Goal: Task Accomplishment & Management: Use online tool/utility

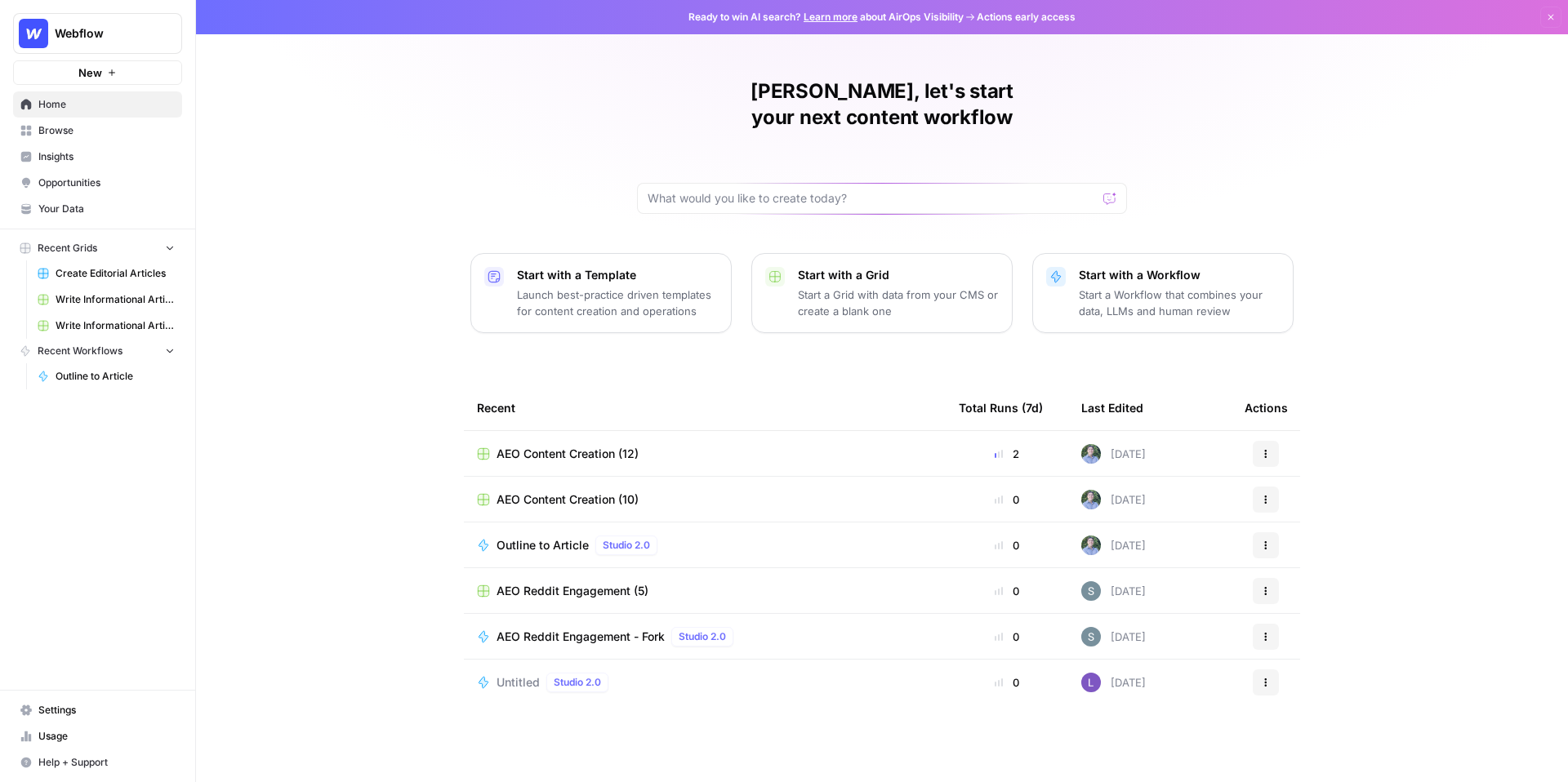
click at [106, 28] on span "Webflow" at bounding box center [104, 33] width 99 height 16
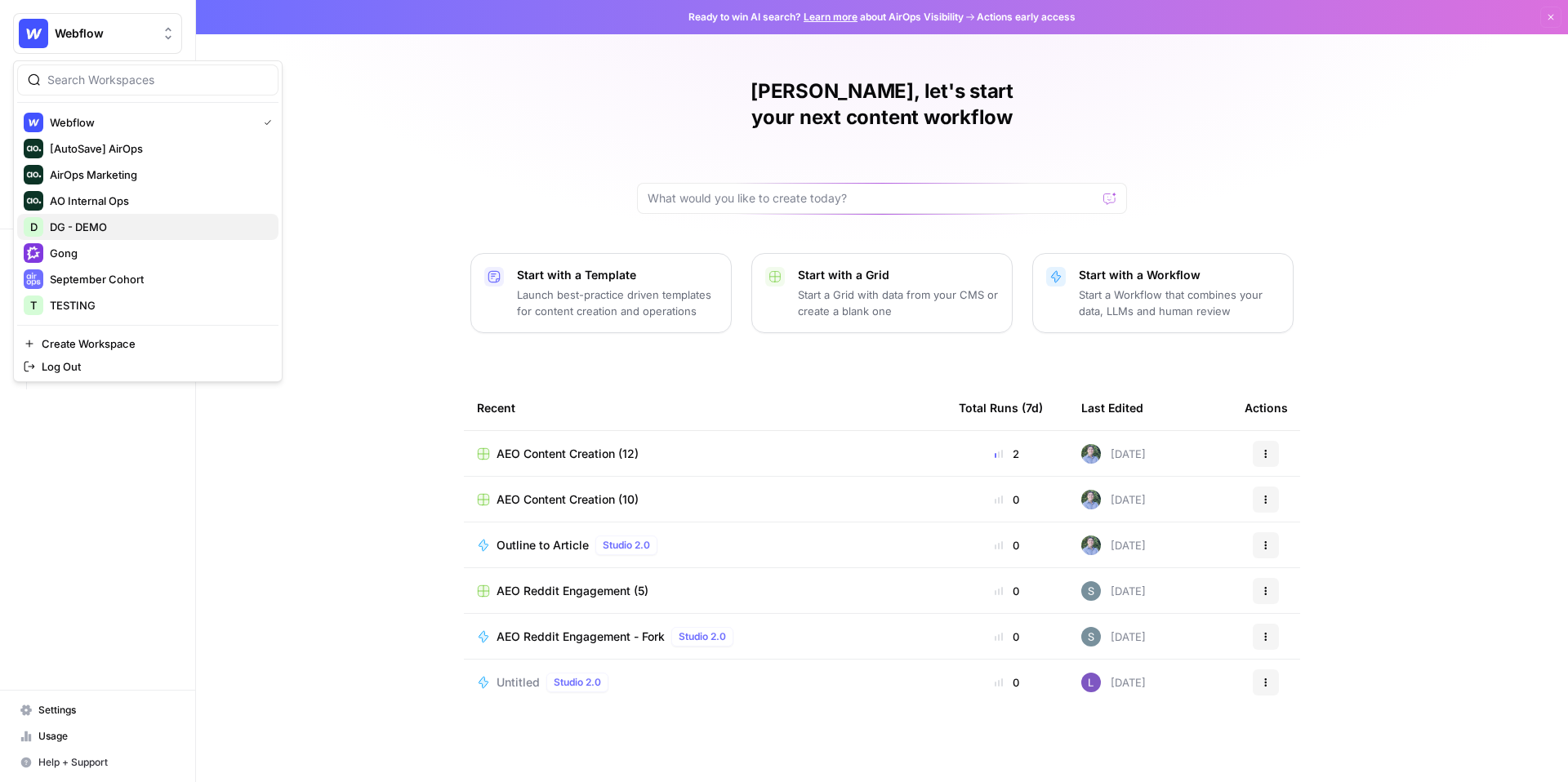
click at [104, 228] on span "DG - DEMO" at bounding box center [157, 227] width 215 height 16
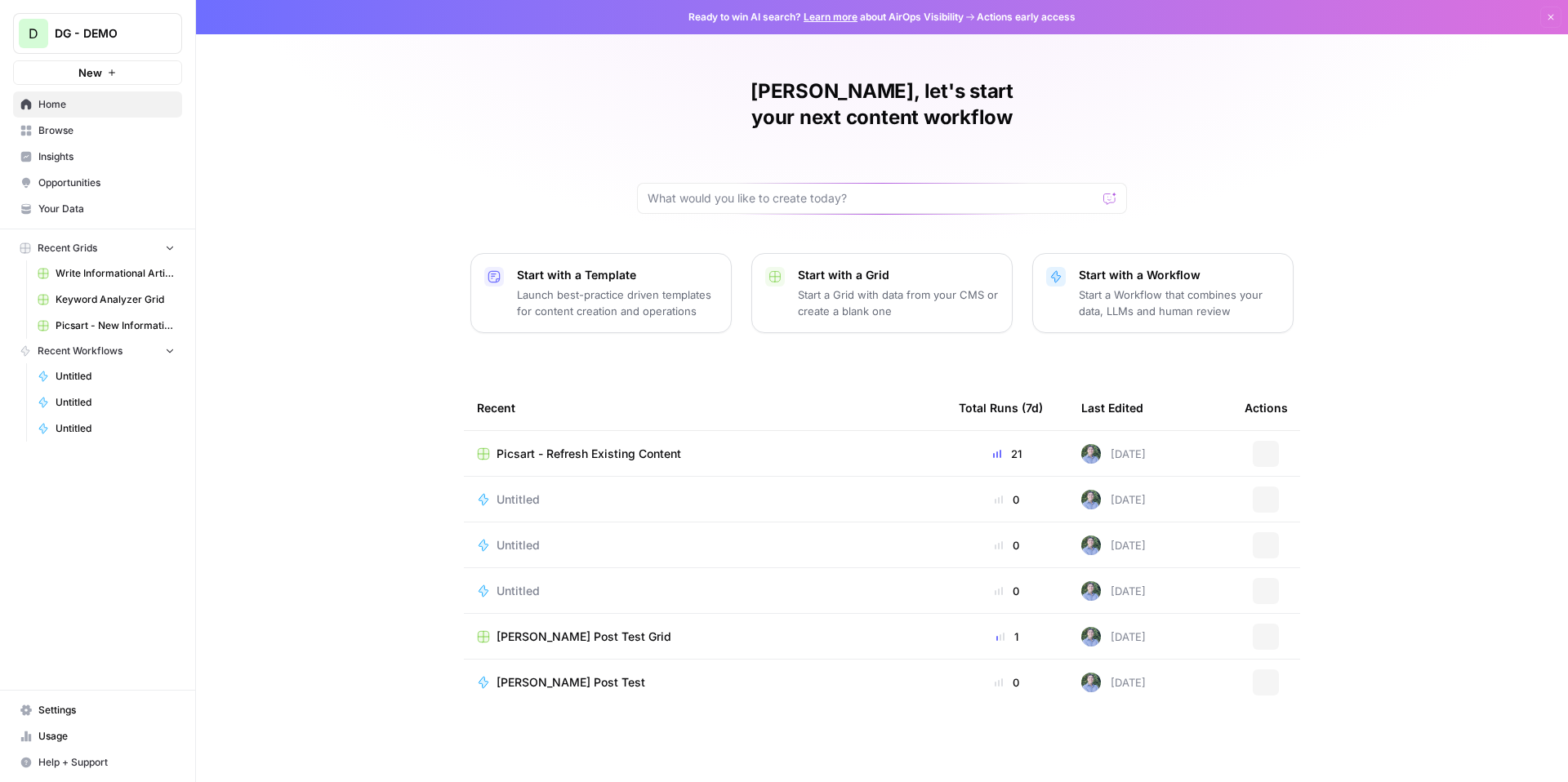
click at [97, 138] on link "Browse" at bounding box center [97, 130] width 169 height 26
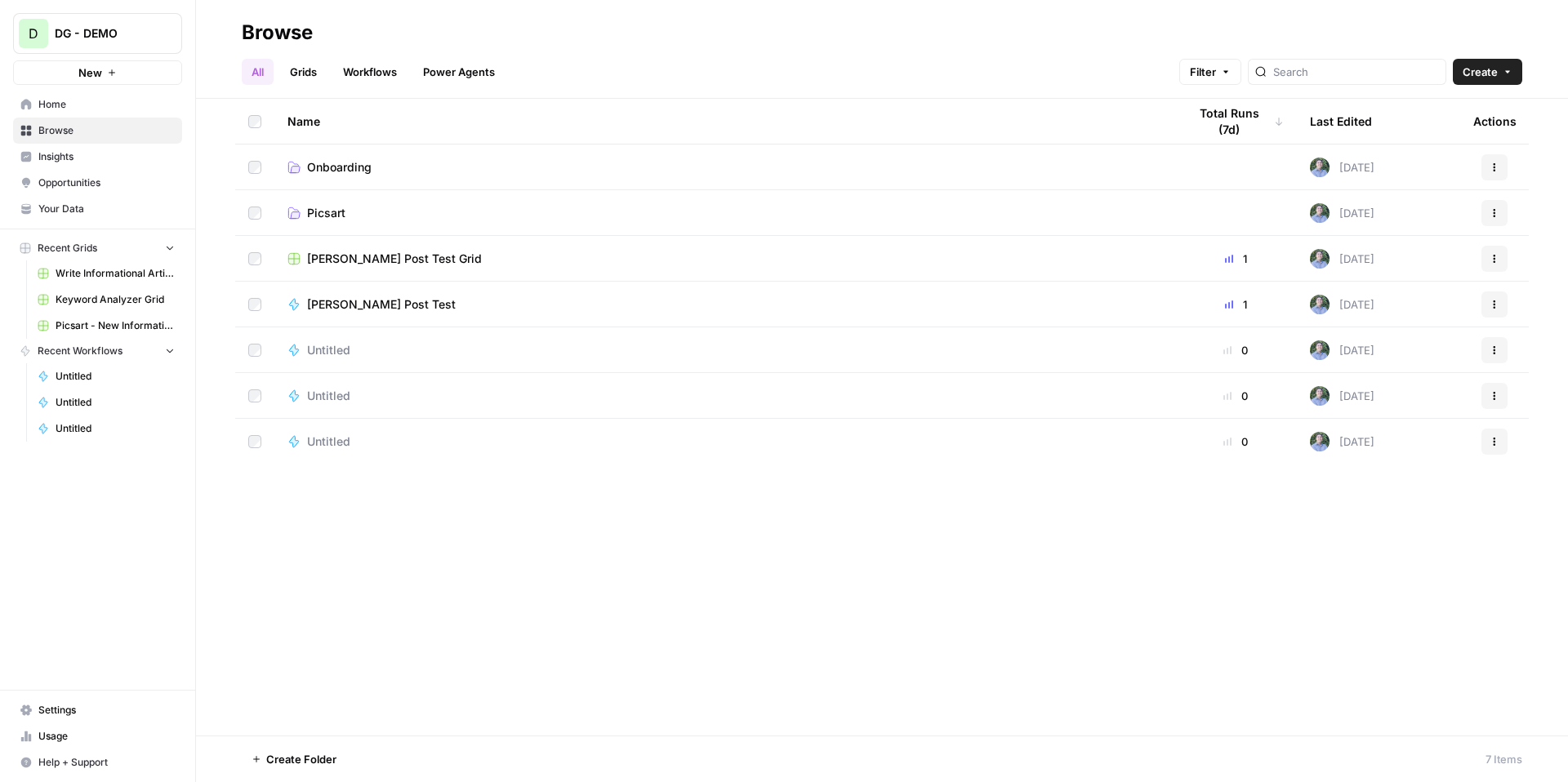
click at [329, 213] on span "Picsart" at bounding box center [326, 213] width 38 height 16
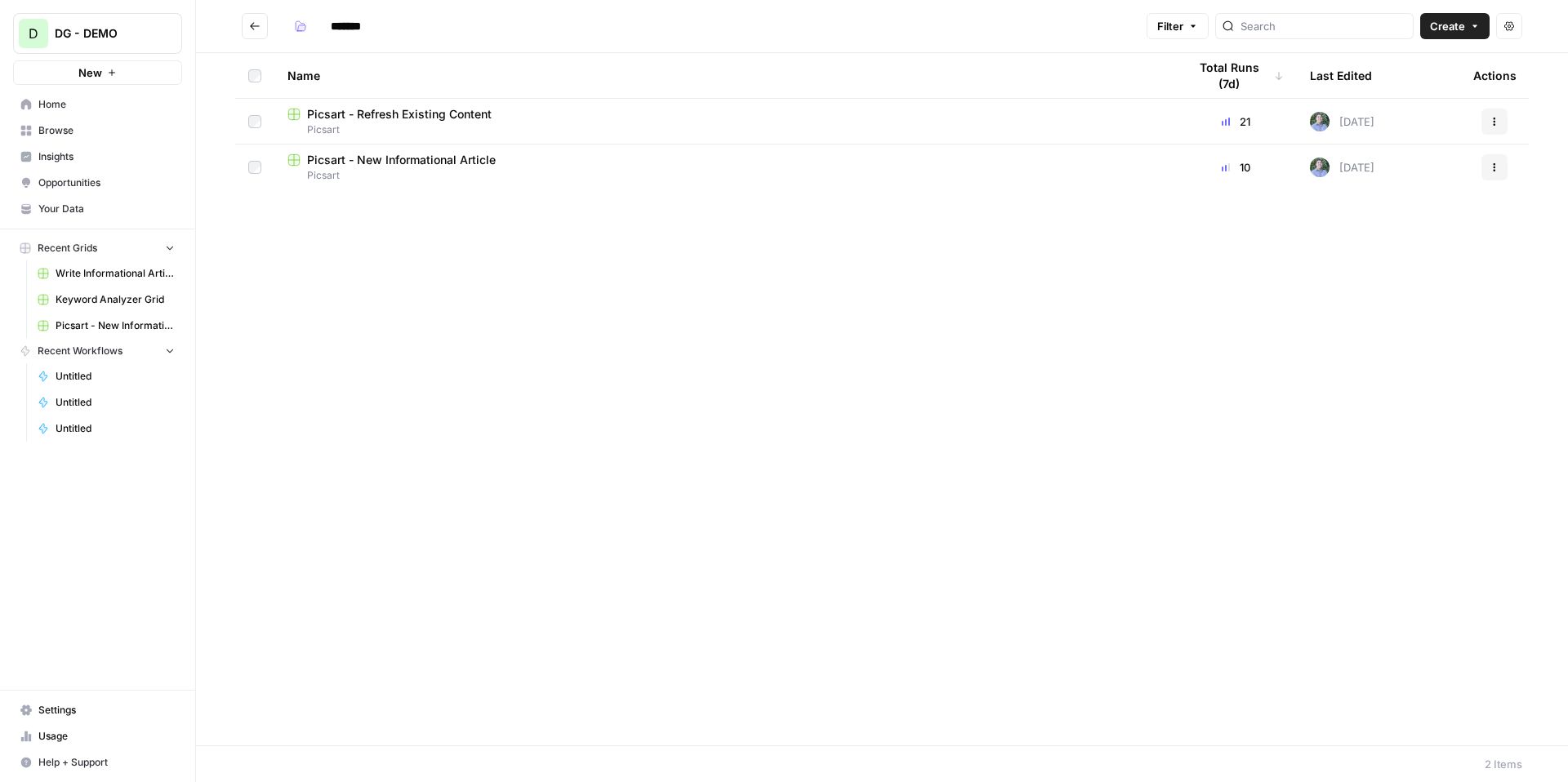
click at [337, 157] on span "Picsart - New Informational Article" at bounding box center [401, 160] width 188 height 16
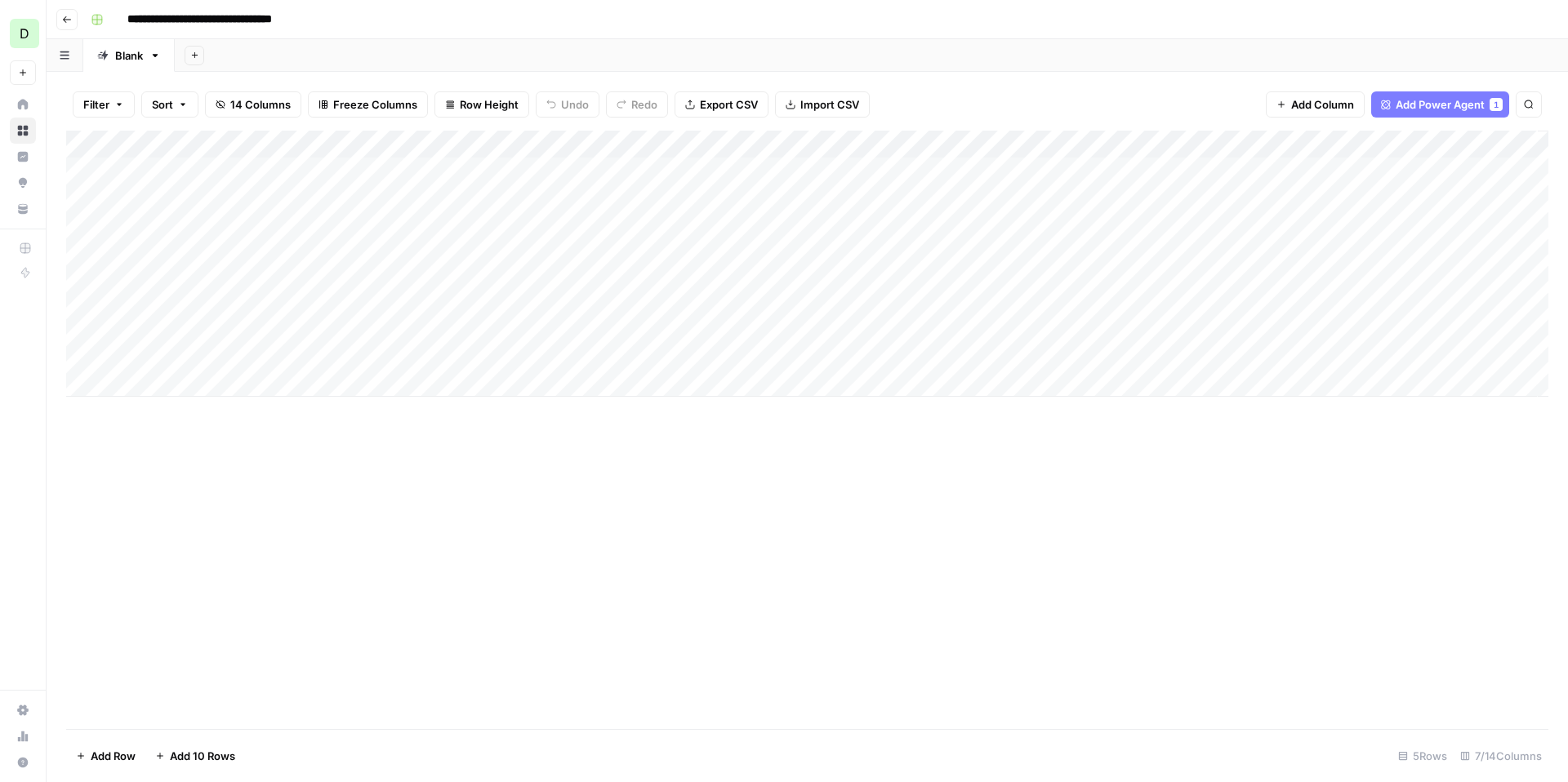
click at [81, 303] on div "Add Column" at bounding box center [807, 263] width 1482 height 266
click at [108, 298] on div "Add Column" at bounding box center [807, 263] width 1482 height 266
click at [845, 250] on div "Add Column" at bounding box center [807, 263] width 1482 height 266
click at [946, 299] on div "Add Column" at bounding box center [807, 263] width 1482 height 266
click at [104, 295] on div "Add Column" at bounding box center [807, 263] width 1482 height 266
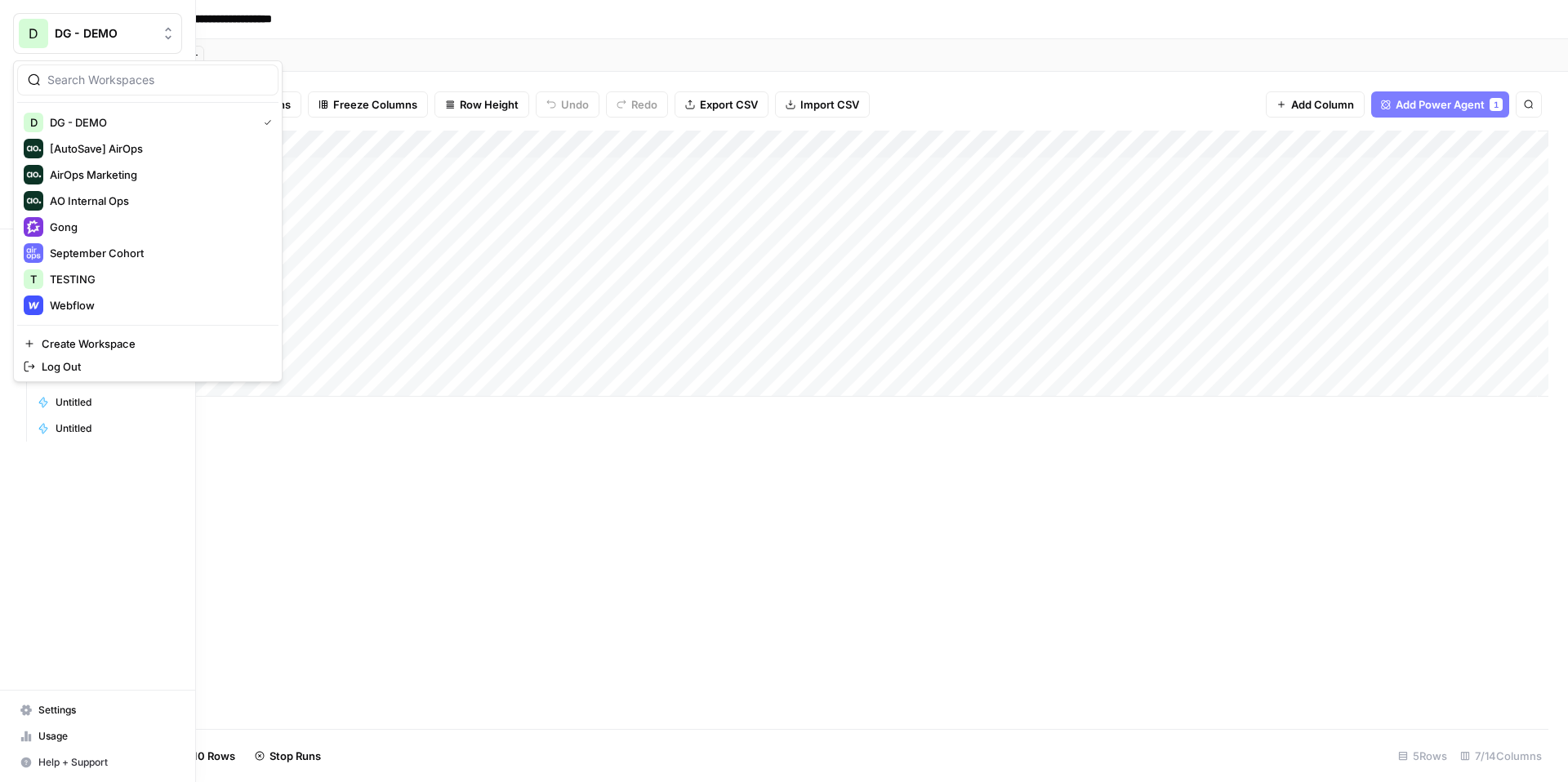
click at [62, 21] on button "D DG - DEMO" at bounding box center [97, 34] width 169 height 41
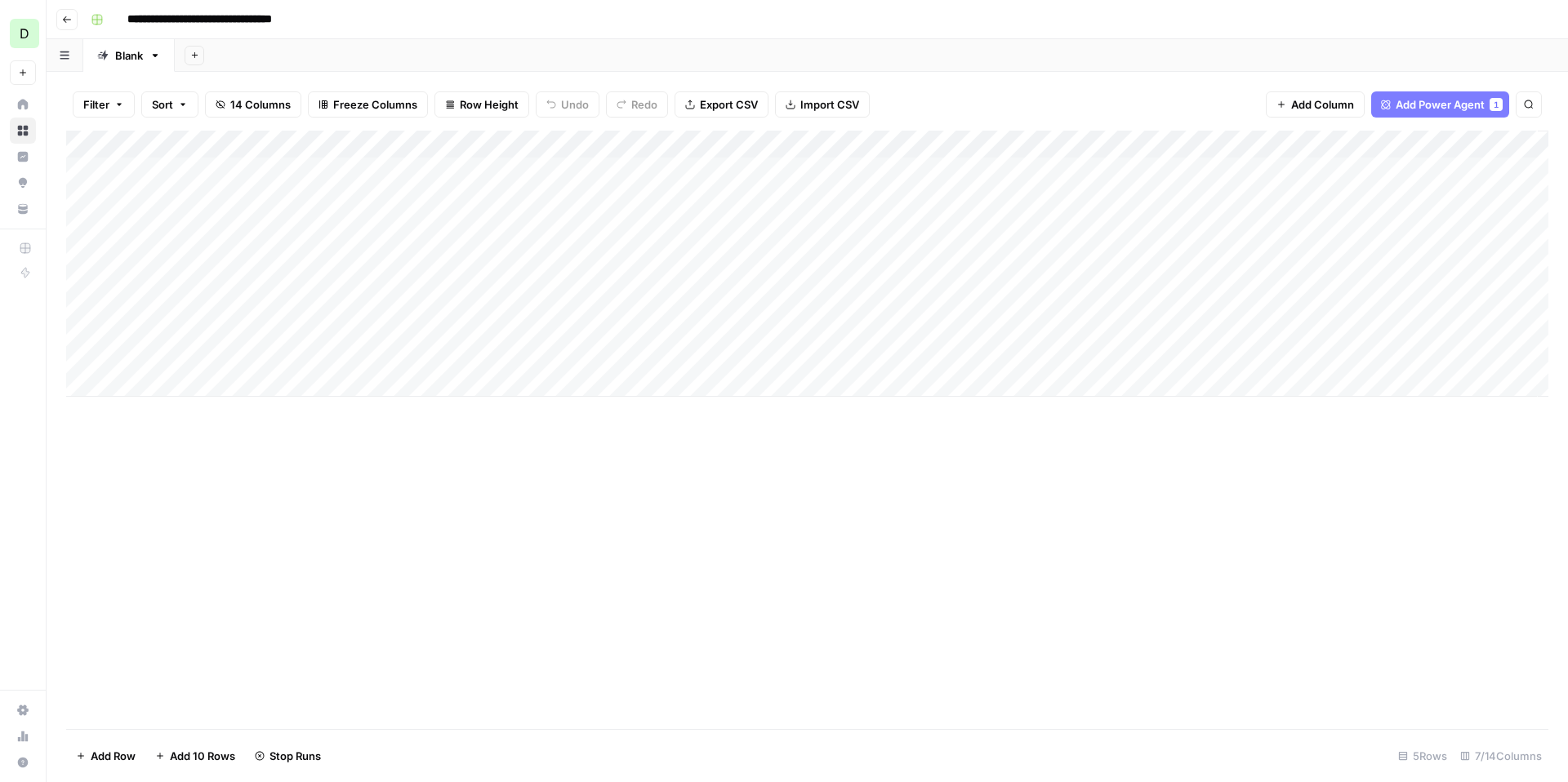
click at [71, 23] on icon "button" at bounding box center [67, 19] width 10 height 10
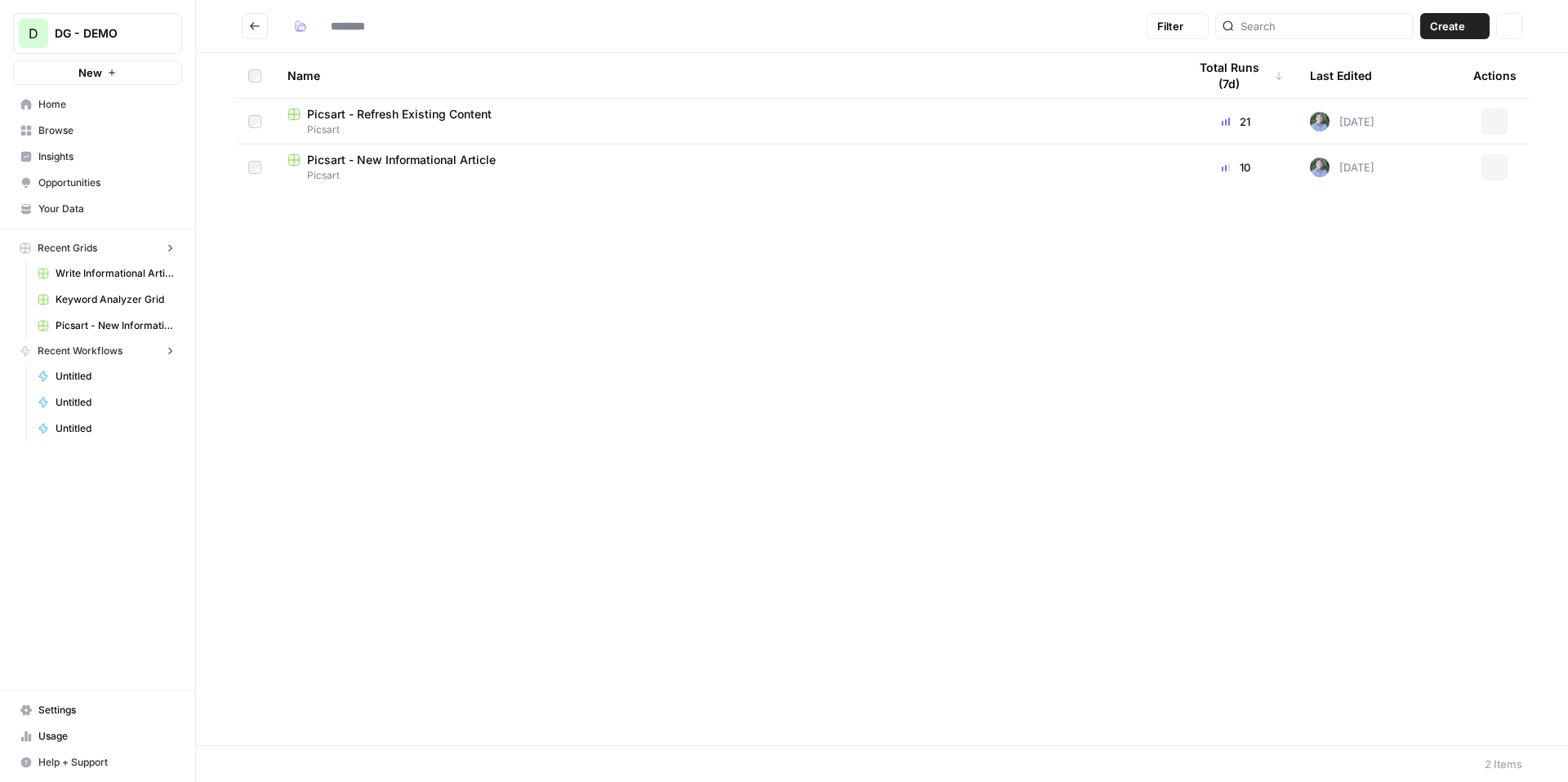
type input "*******"
click at [391, 115] on span "Picsart - Refresh Existing Content" at bounding box center [399, 114] width 185 height 16
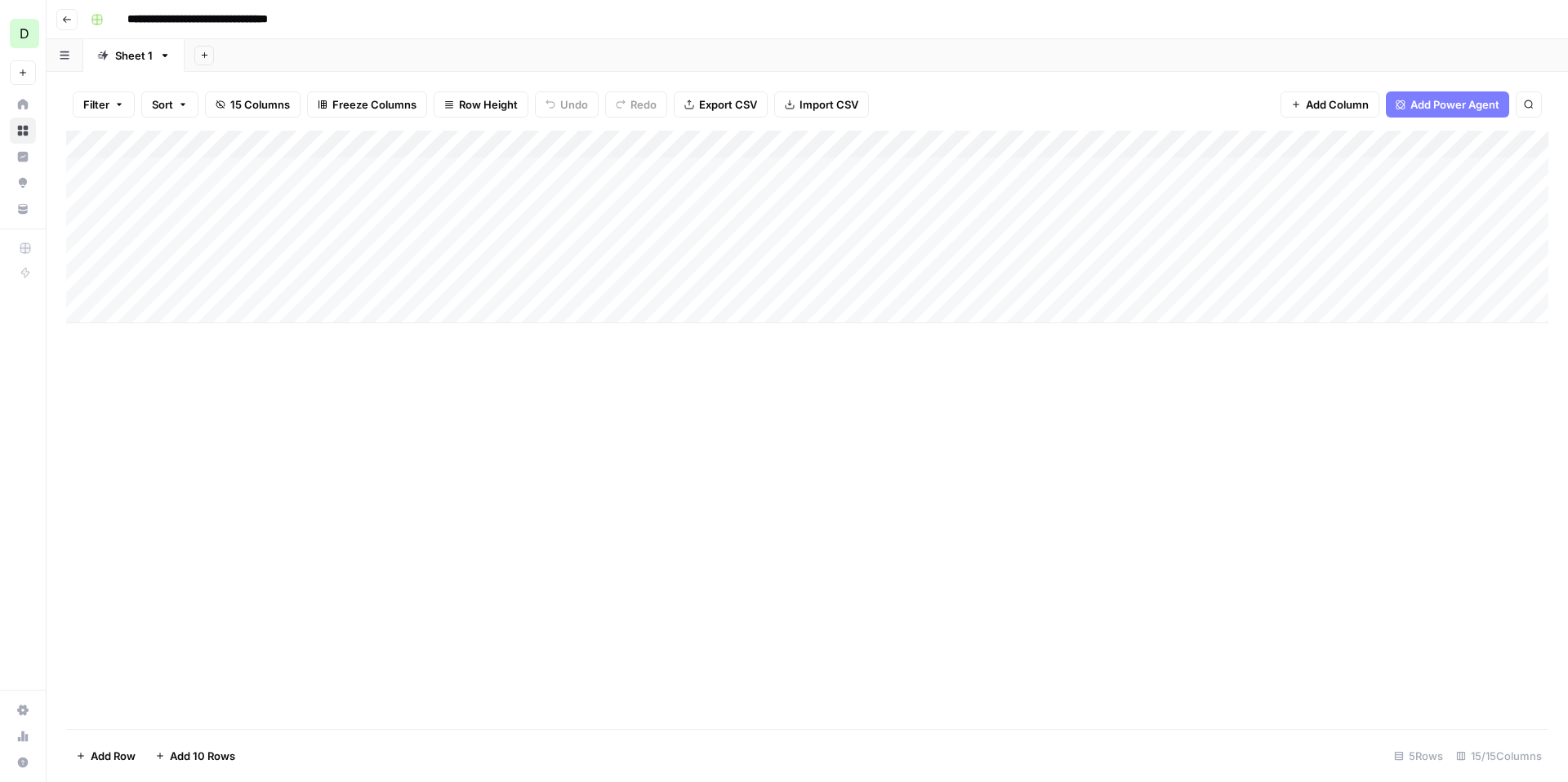
click at [82, 281] on div "Add Column" at bounding box center [807, 227] width 1482 height 193
click at [573, 140] on div "Add Column" at bounding box center [807, 227] width 1482 height 193
click at [469, 515] on div "Add Column" at bounding box center [807, 429] width 1482 height 598
click at [567, 280] on div "Add Column" at bounding box center [807, 227] width 1482 height 193
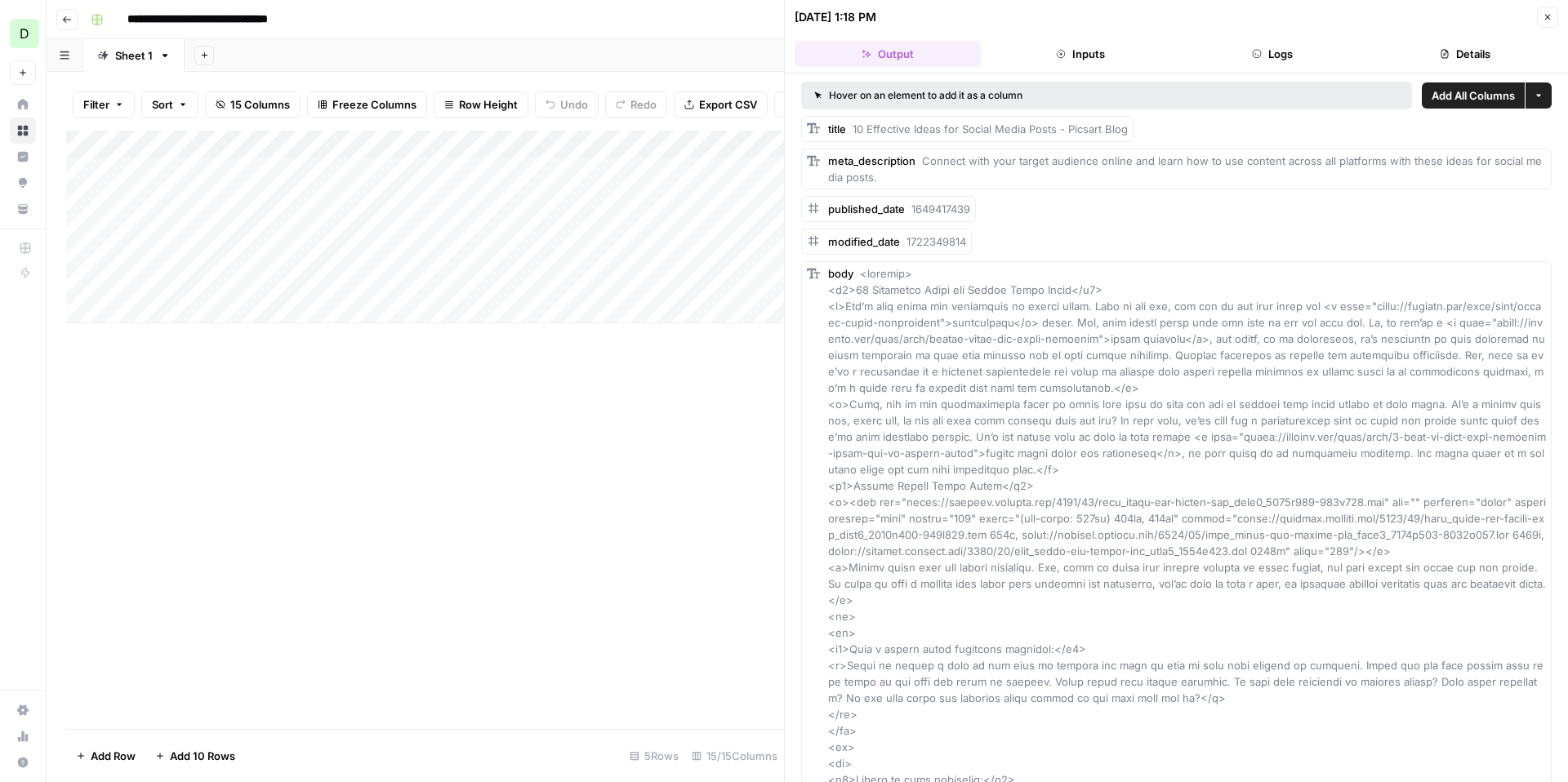
click at [1095, 53] on button "Inputs" at bounding box center [1080, 54] width 187 height 26
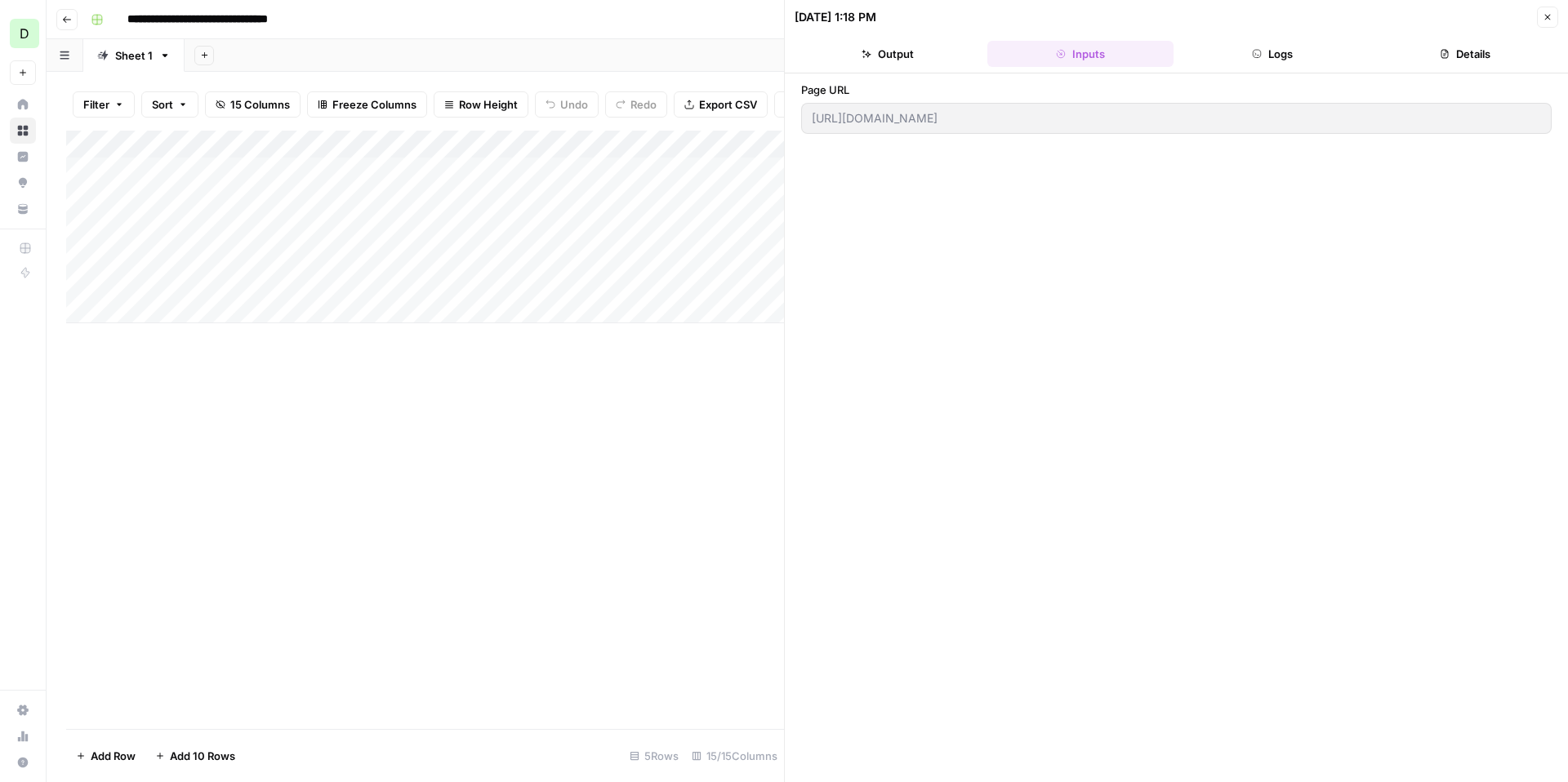
click at [1275, 60] on button "Logs" at bounding box center [1273, 54] width 187 height 26
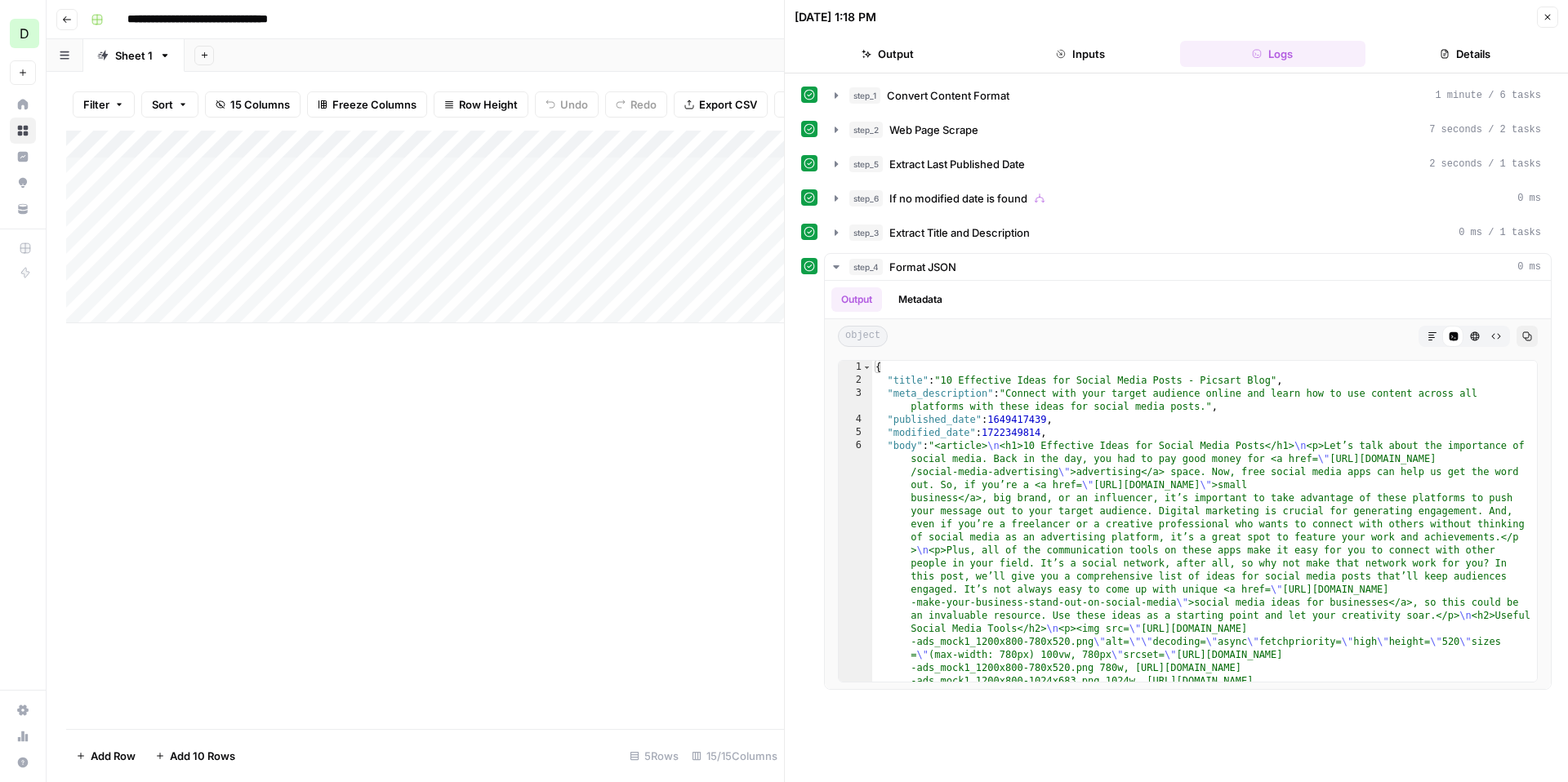
click at [1411, 50] on button "Details" at bounding box center [1464, 54] width 187 height 26
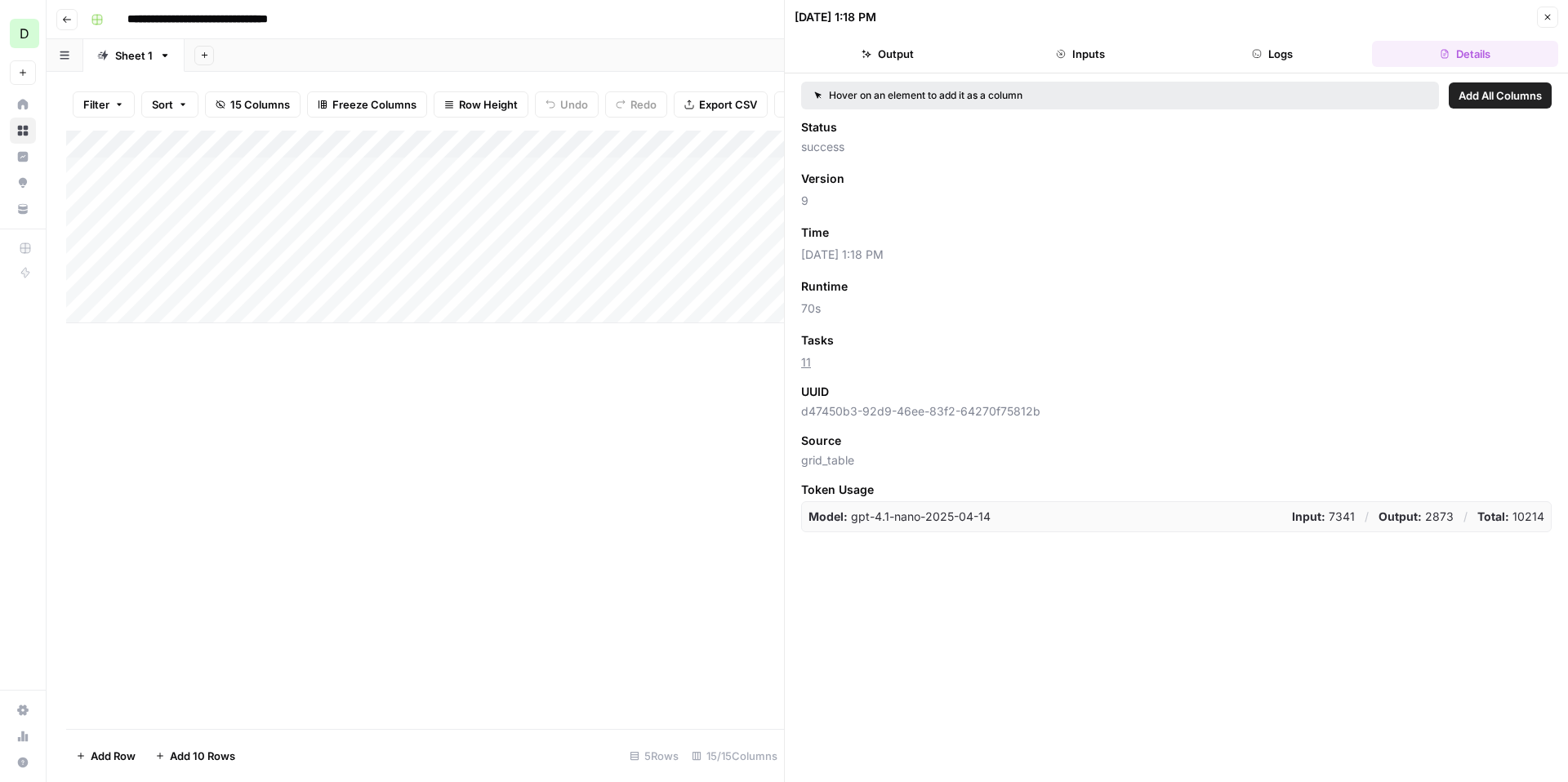
click at [1549, 17] on icon "button" at bounding box center [1547, 17] width 10 height 10
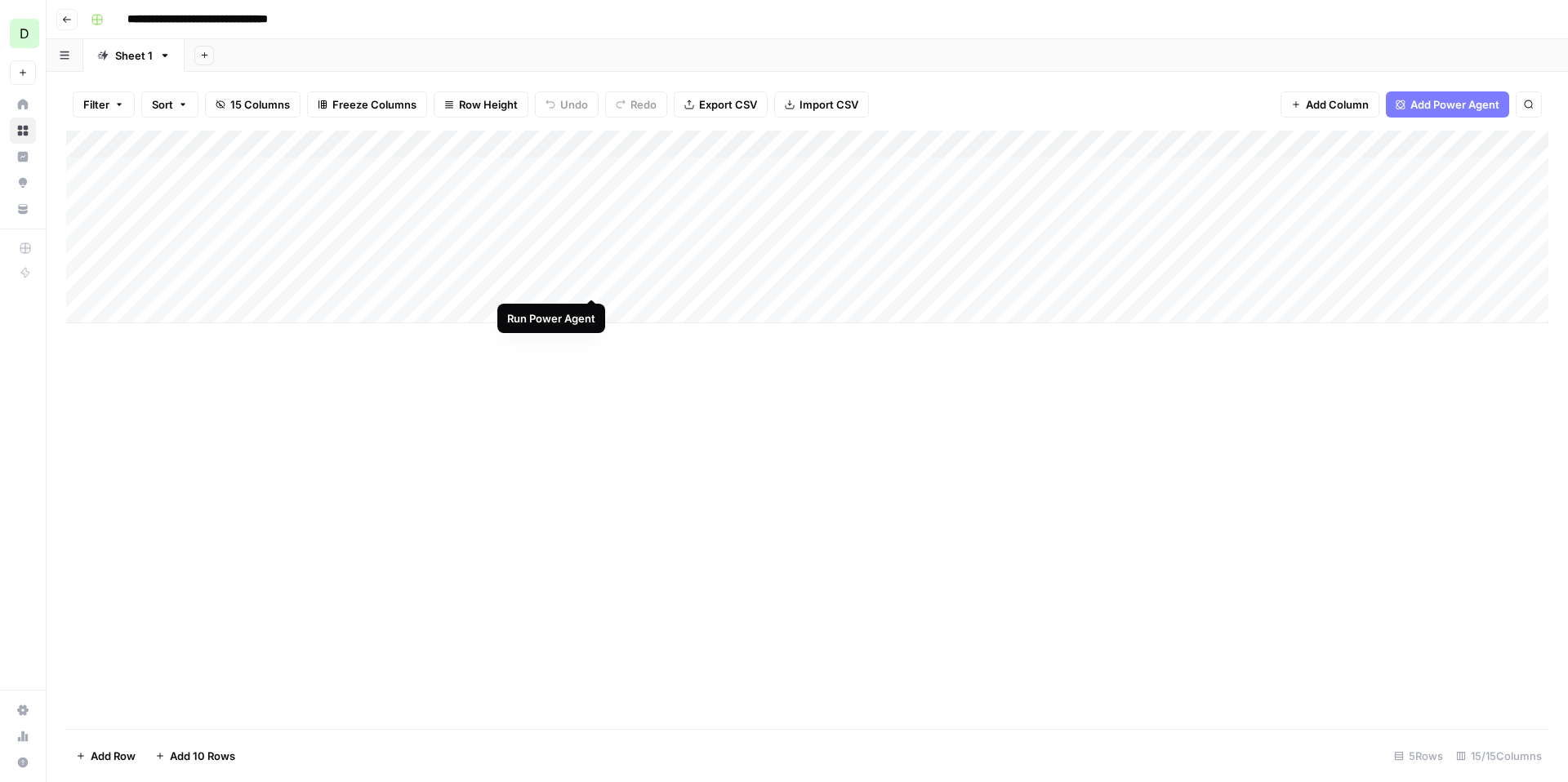
click at [589, 281] on div "Add Column" at bounding box center [807, 227] width 1482 height 193
click at [592, 280] on div "Add Column" at bounding box center [807, 227] width 1482 height 193
click at [315, 225] on div "Add Column" at bounding box center [807, 227] width 1482 height 193
click at [315, 225] on input "**********" at bounding box center [260, 231] width 262 height 20
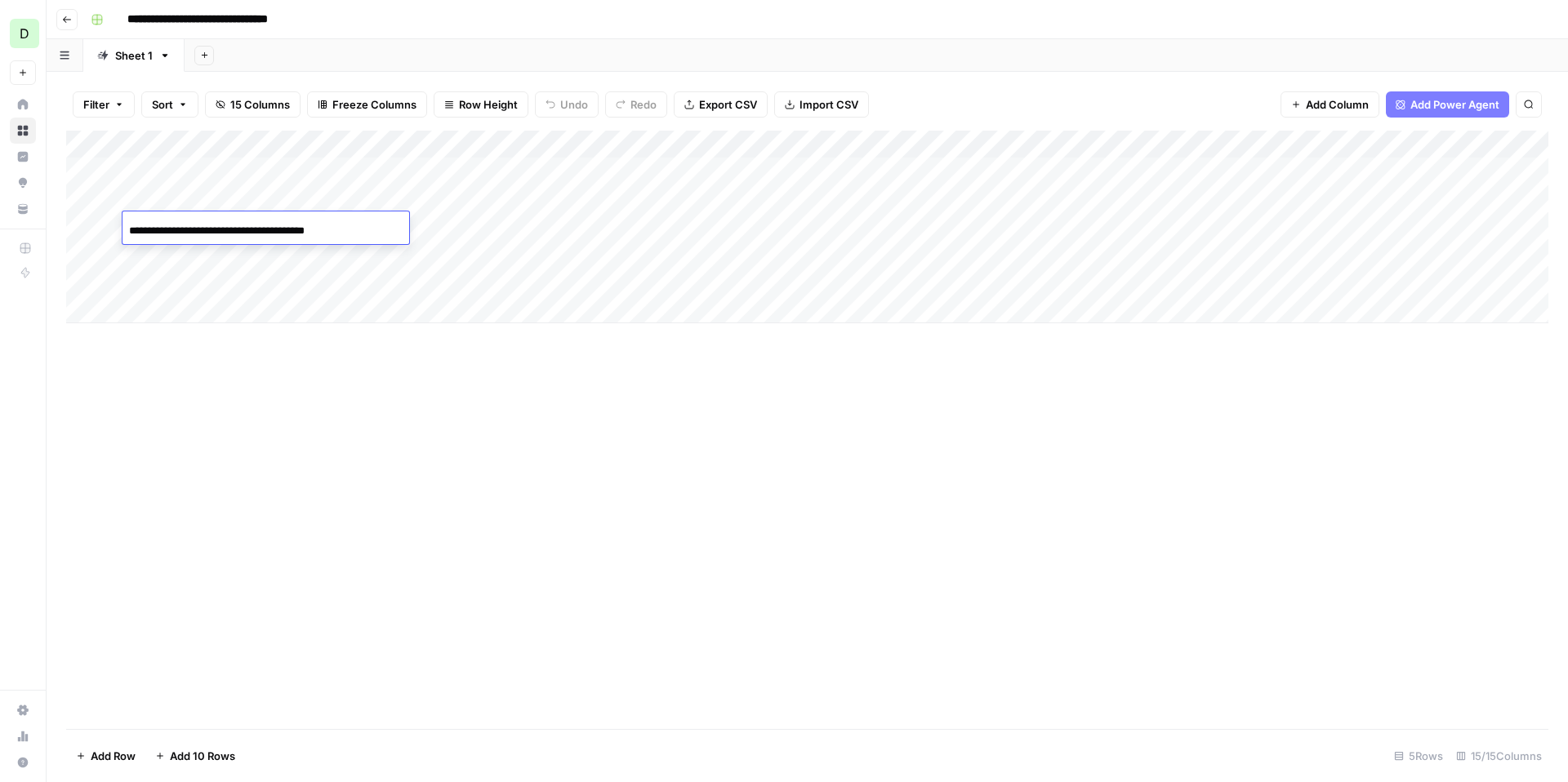
click at [331, 257] on div "Add Column" at bounding box center [807, 227] width 1482 height 193
click at [1410, 254] on div "Add Column" at bounding box center [807, 227] width 1482 height 193
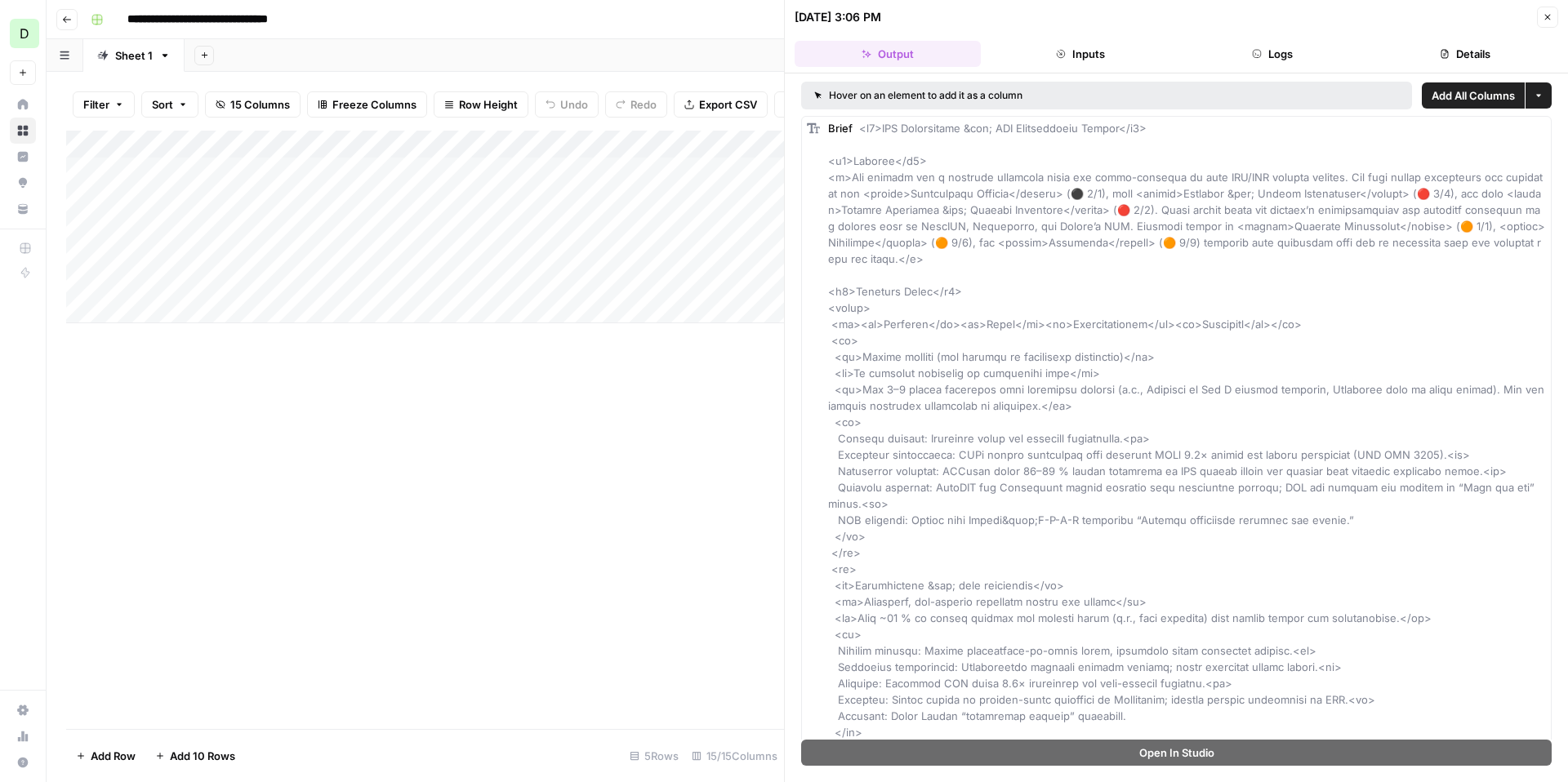
click at [1109, 52] on button "Inputs" at bounding box center [1080, 54] width 187 height 26
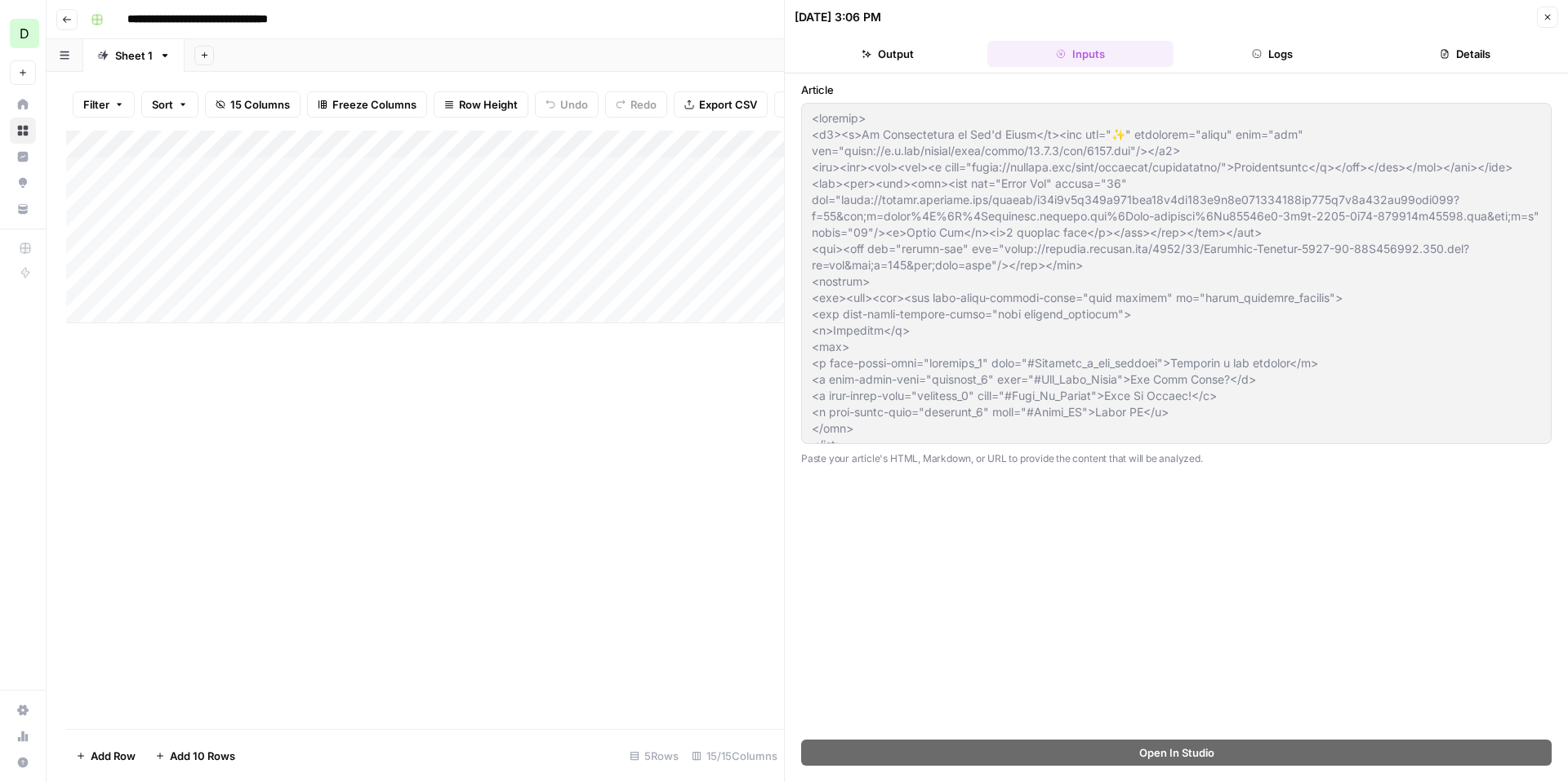
click at [1267, 58] on button "Logs" at bounding box center [1273, 54] width 187 height 26
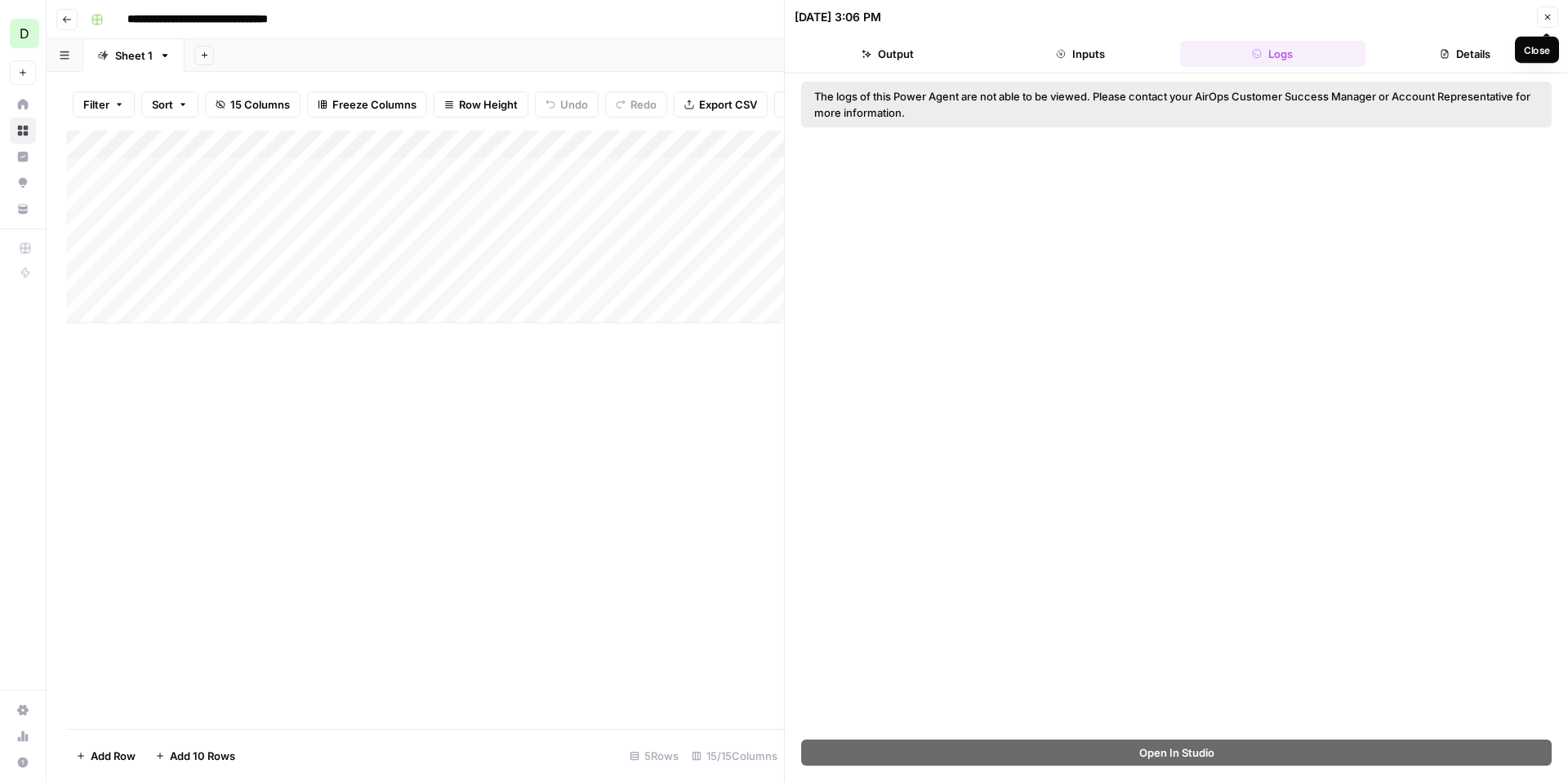
click at [1551, 18] on icon "button" at bounding box center [1547, 17] width 10 height 10
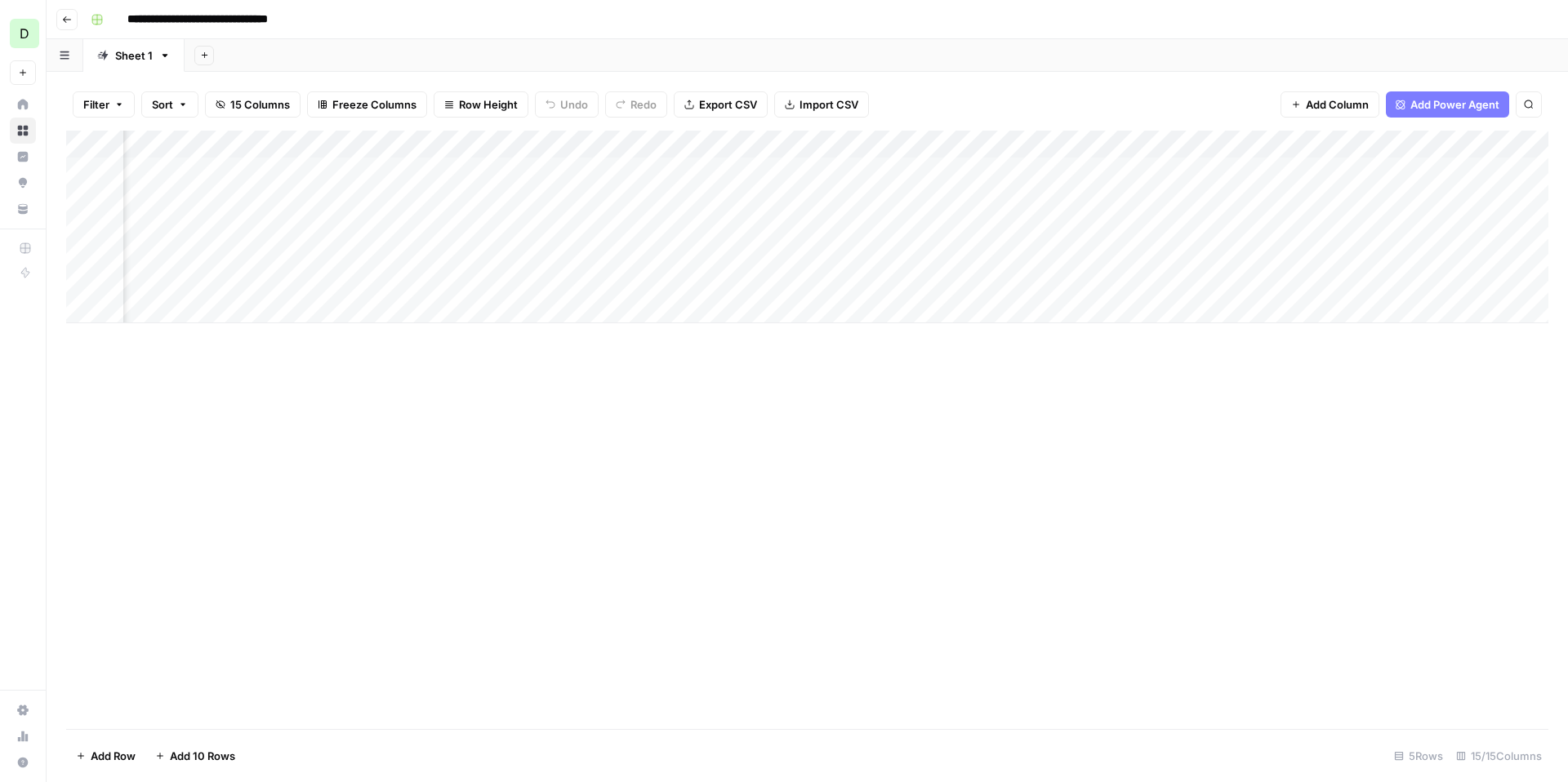
scroll to position [0, 303]
click at [1274, 254] on div "Add Column" at bounding box center [807, 227] width 1482 height 193
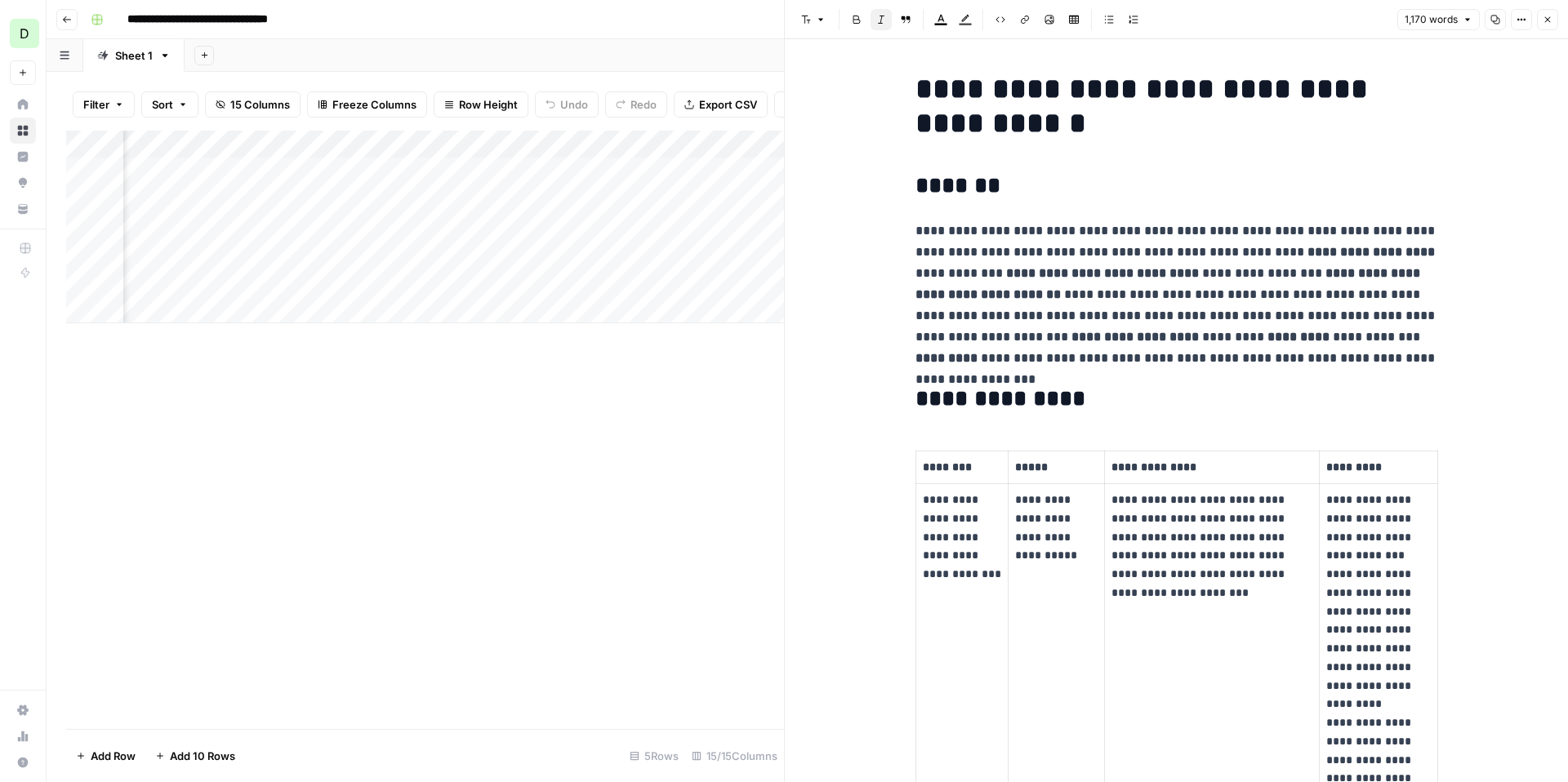
click at [558, 474] on div "Add Column" at bounding box center [425, 429] width 718 height 598
click at [1549, 18] on icon "button" at bounding box center [1547, 19] width 10 height 10
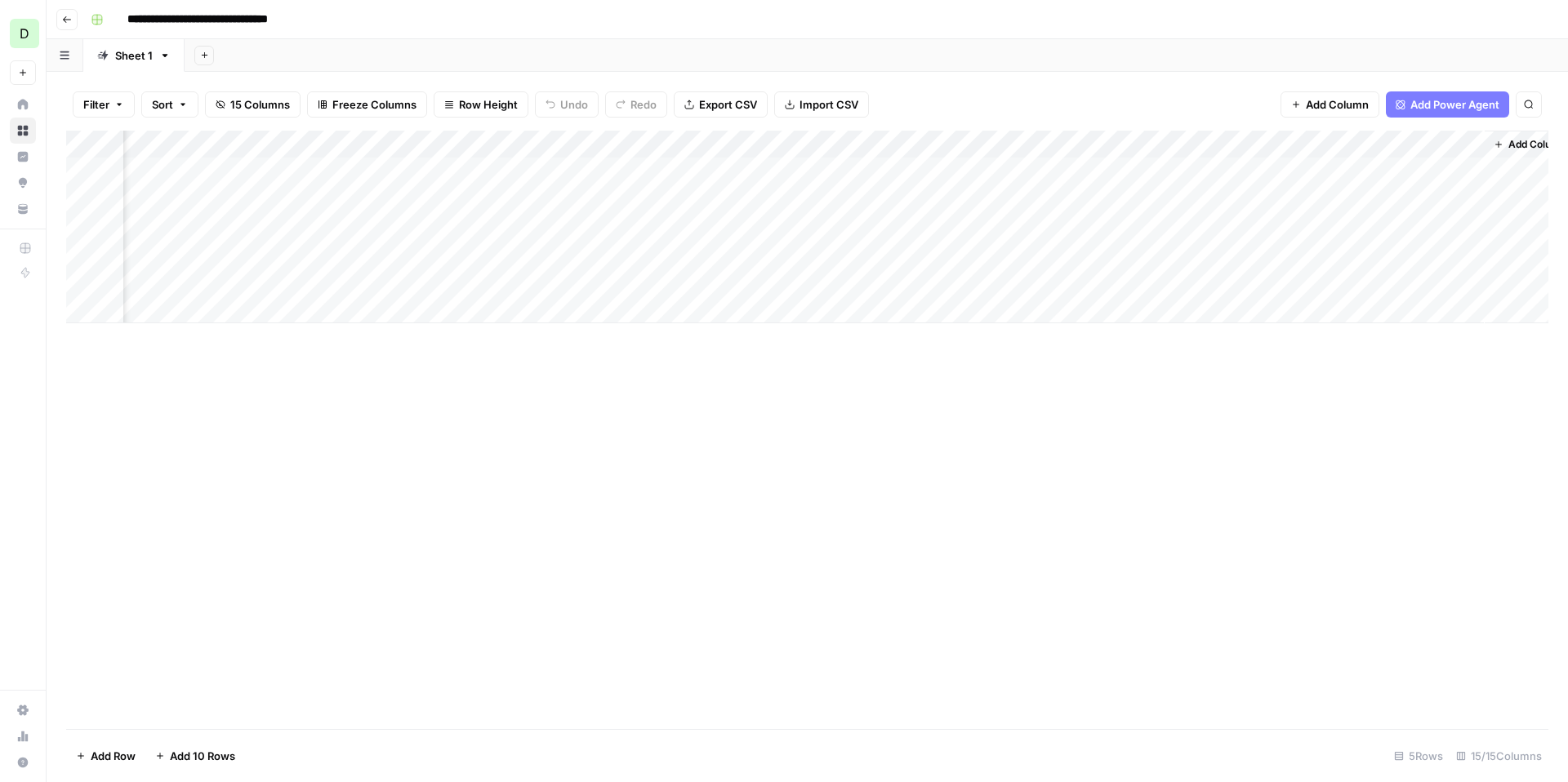
scroll to position [0, 1513]
click at [1049, 254] on div "Add Column" at bounding box center [807, 227] width 1482 height 193
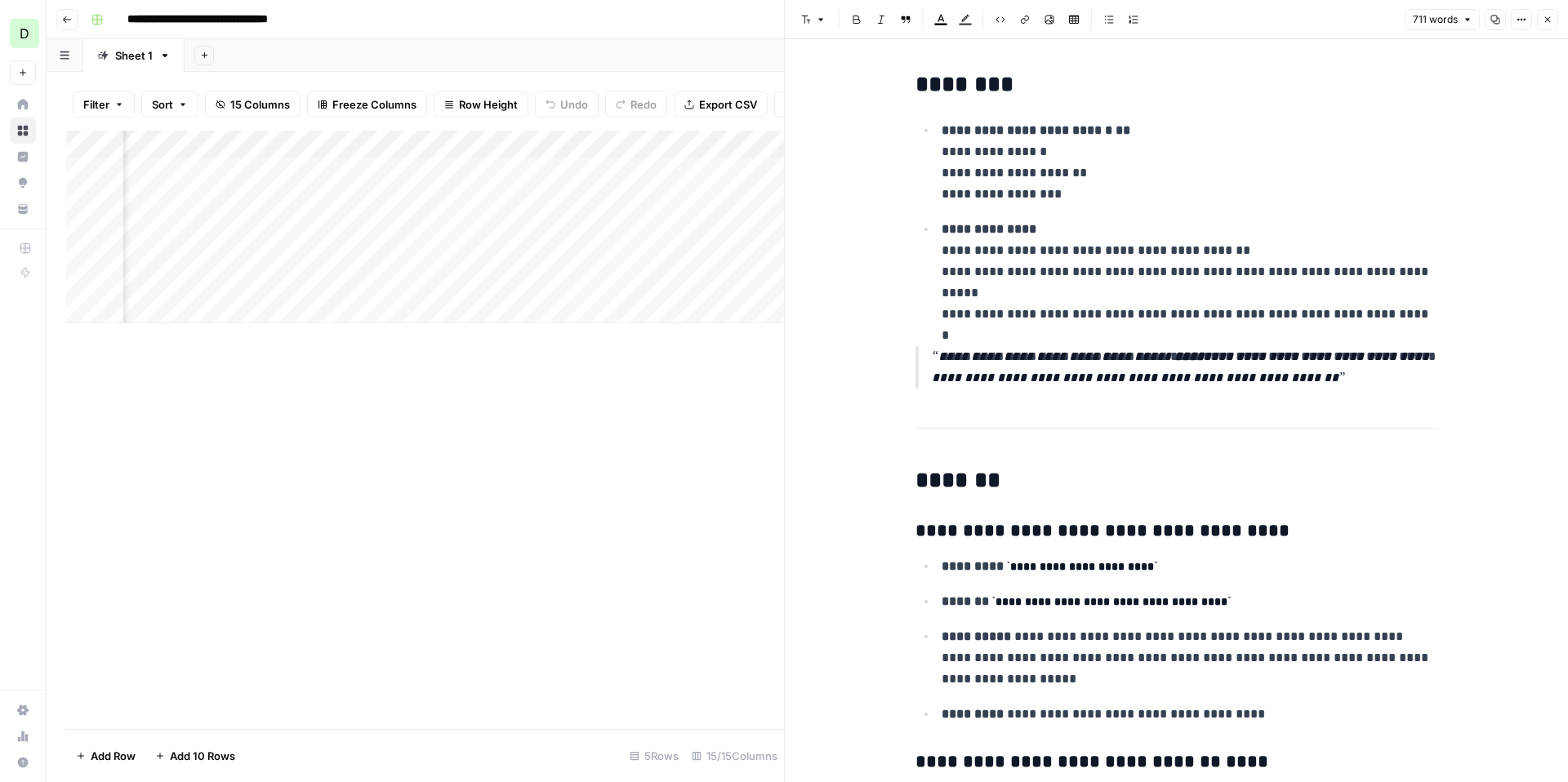
click at [1548, 21] on icon "button" at bounding box center [1547, 19] width 10 height 10
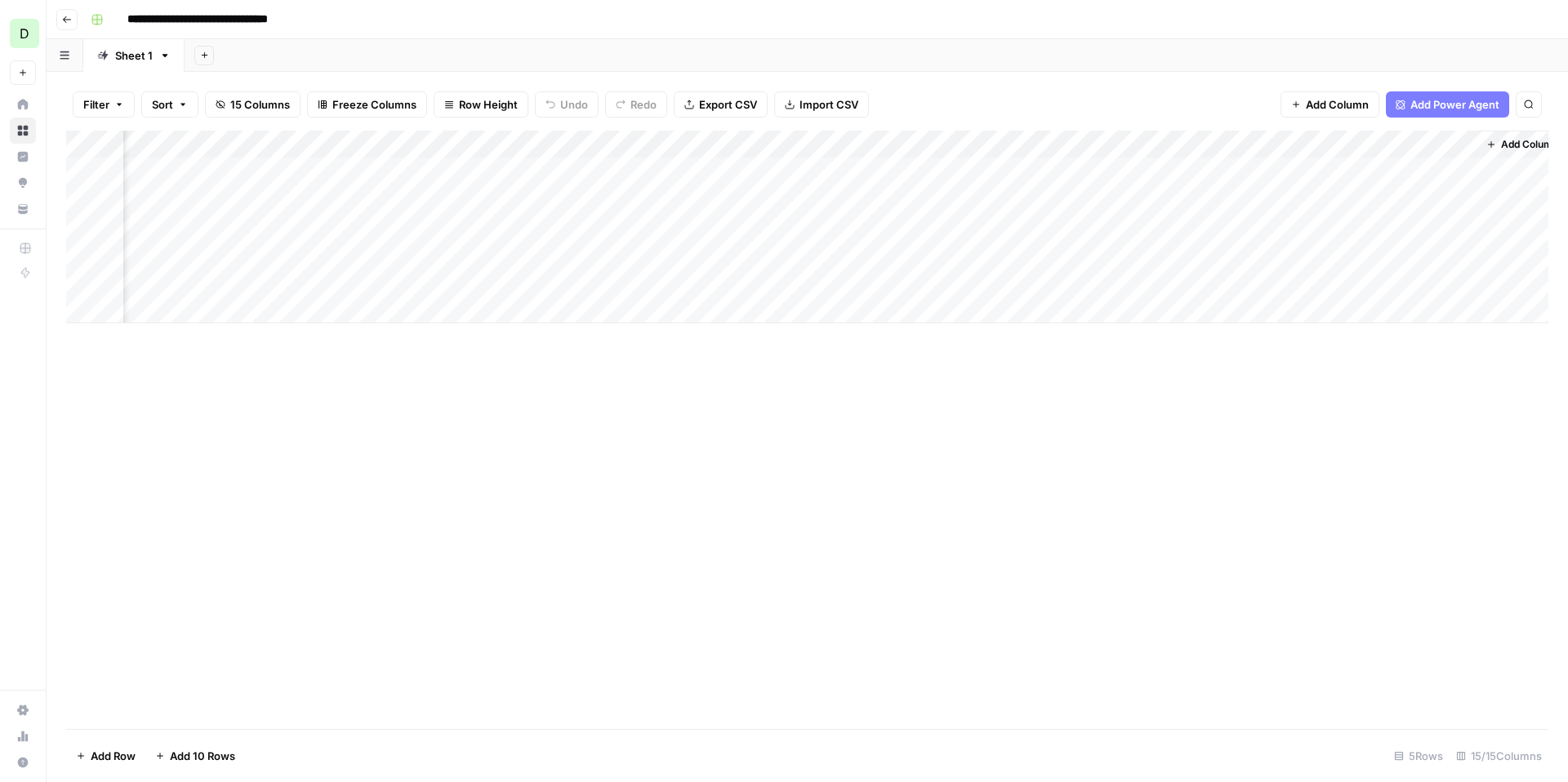
scroll to position [0, 1523]
click at [1422, 254] on div "Add Column" at bounding box center [807, 227] width 1482 height 193
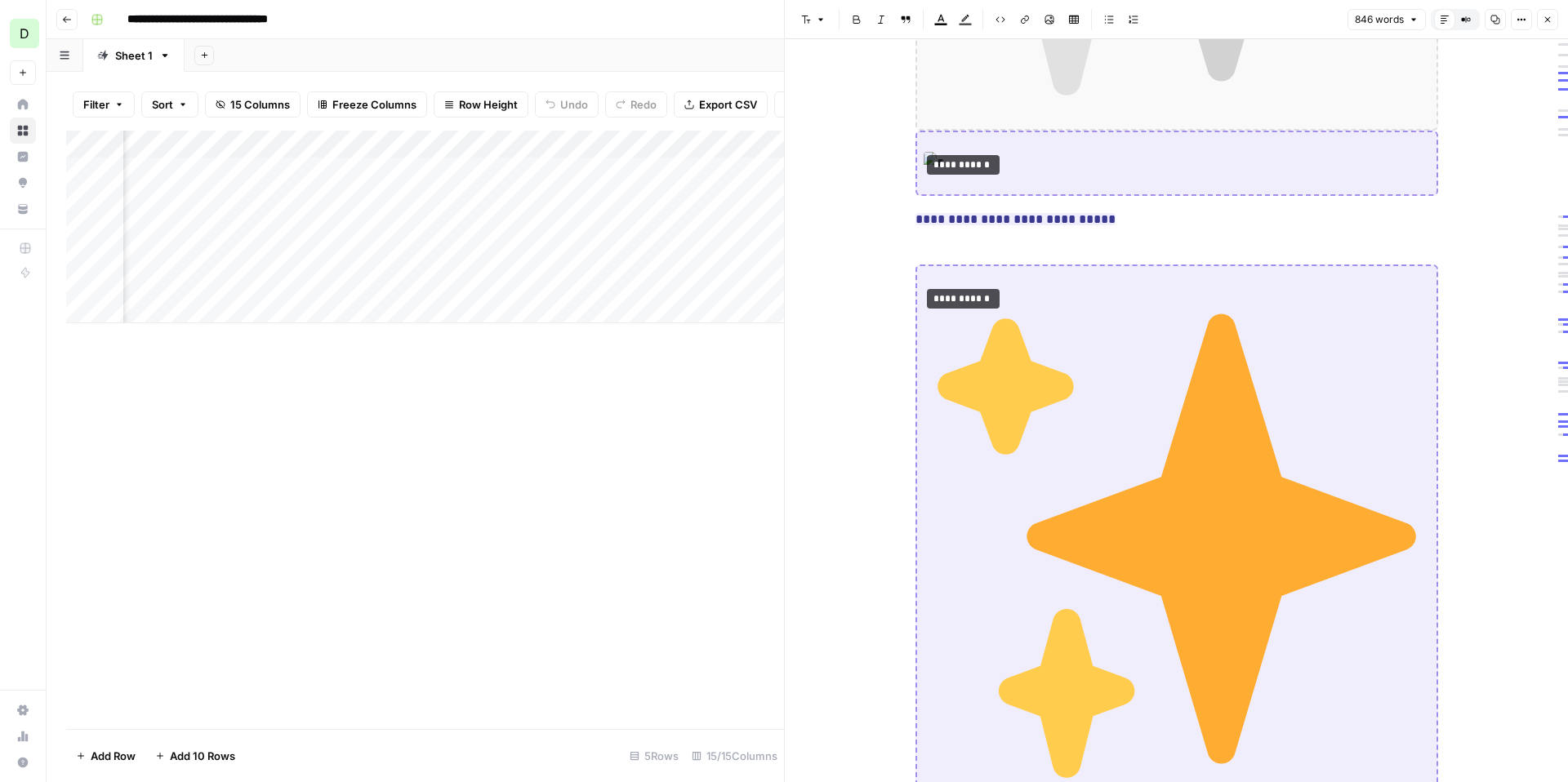
scroll to position [1145, 0]
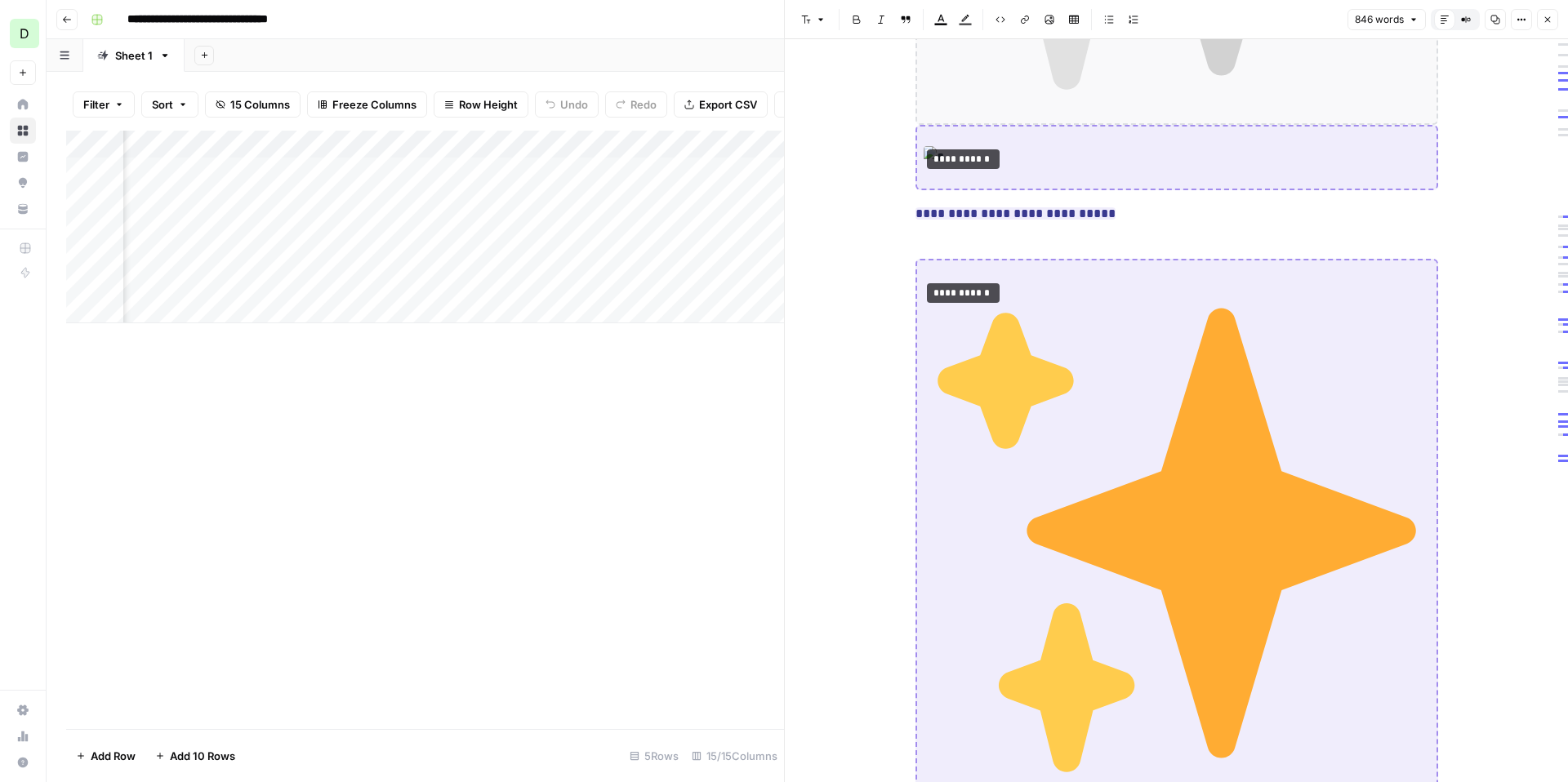
click at [627, 537] on div "Add Column" at bounding box center [425, 429] width 718 height 598
click at [1550, 20] on icon "button" at bounding box center [1547, 19] width 10 height 10
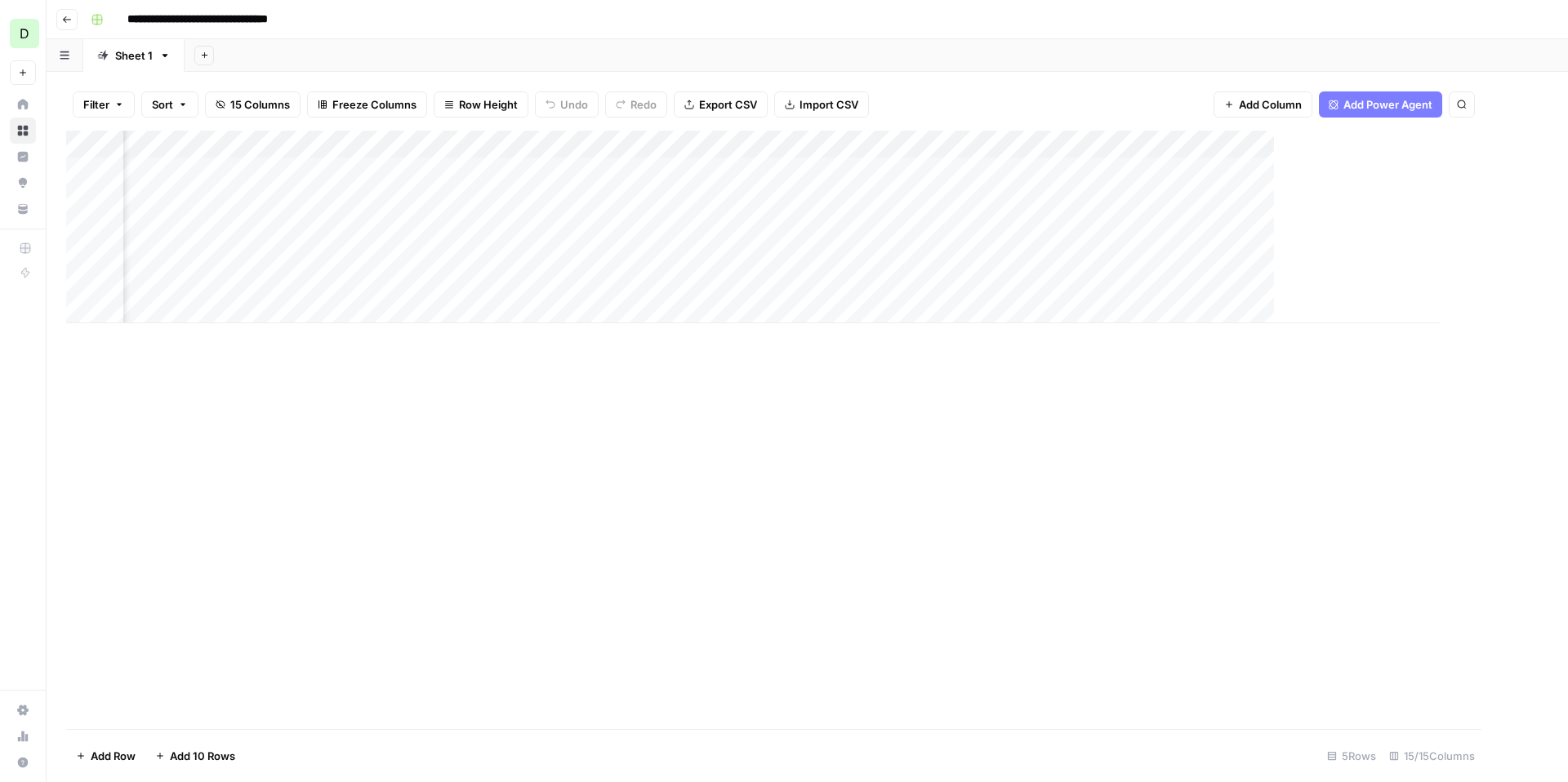
scroll to position [0, 1504]
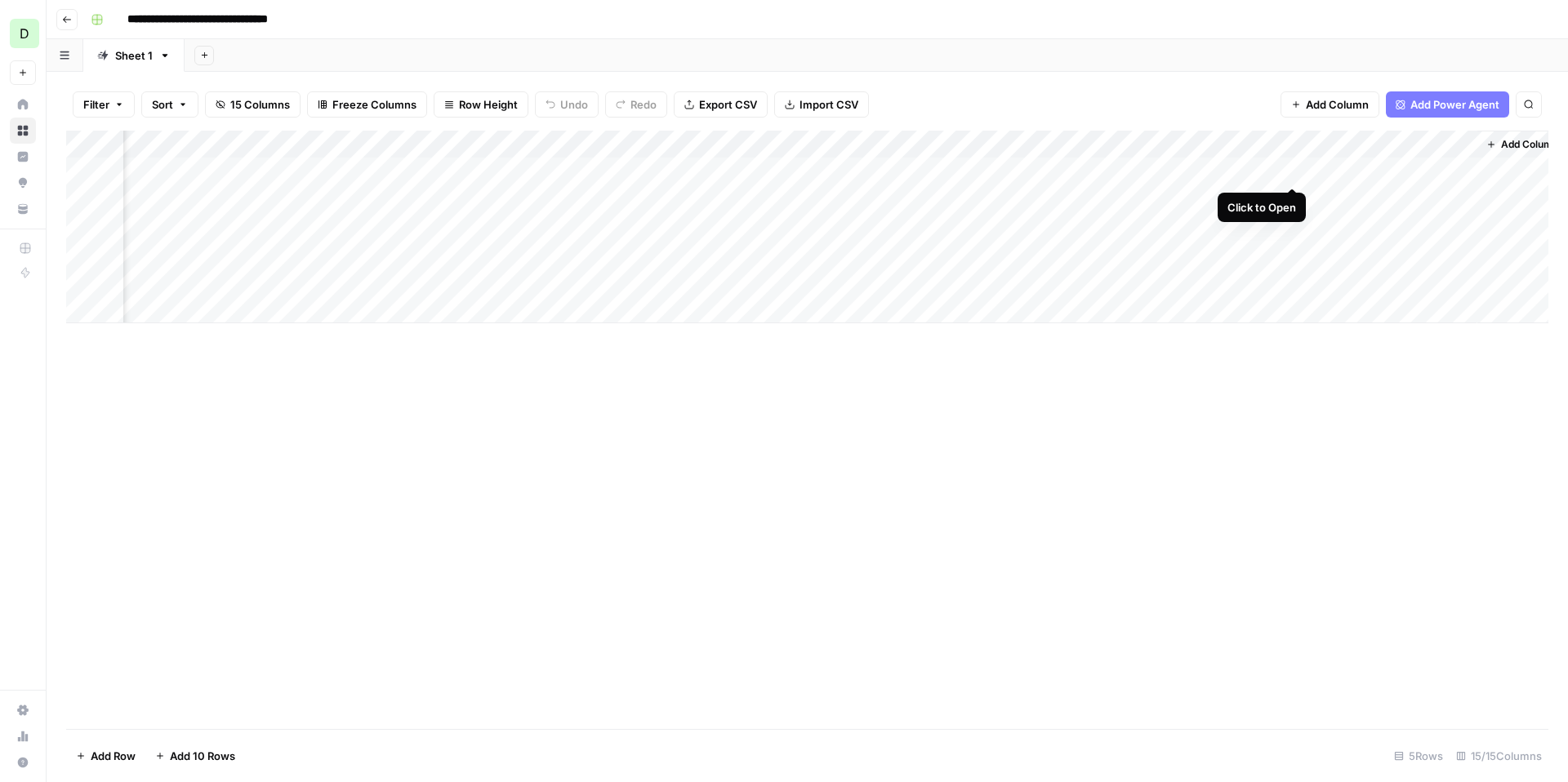
click at [1294, 171] on div "Add Column" at bounding box center [807, 227] width 1482 height 193
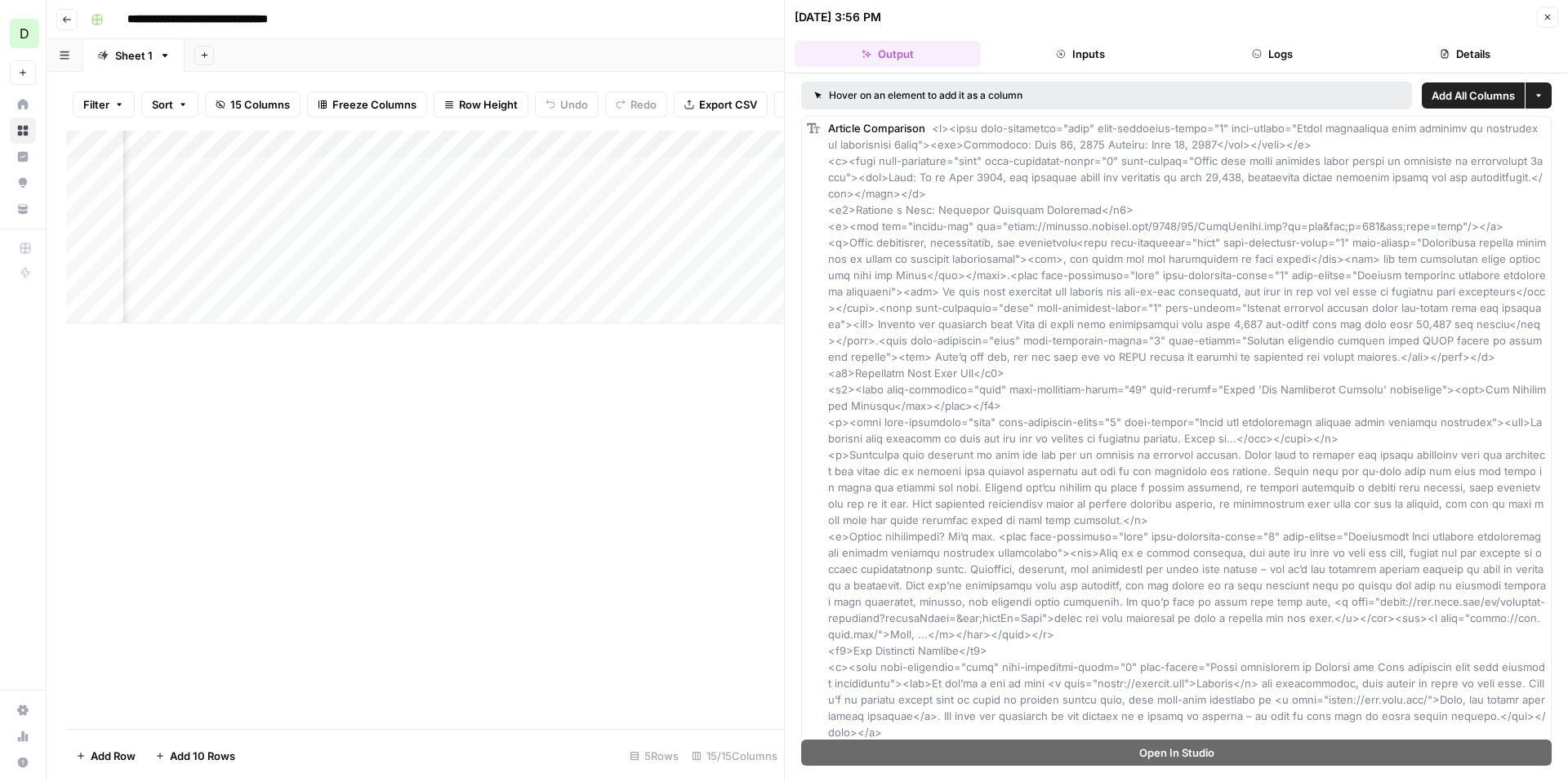
click at [1543, 15] on icon "button" at bounding box center [1547, 17] width 10 height 10
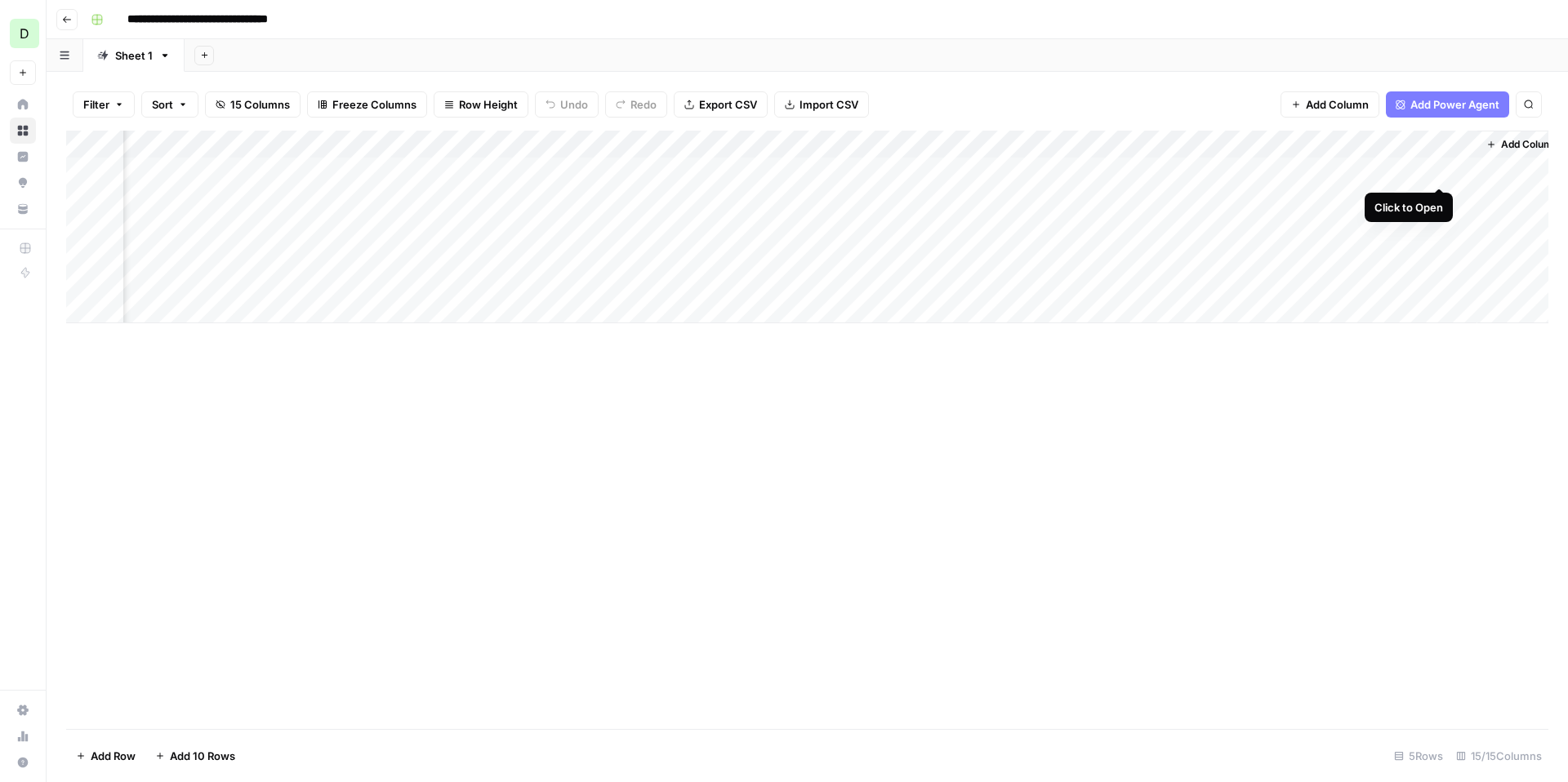
click at [1440, 169] on div "Add Column" at bounding box center [807, 227] width 1482 height 193
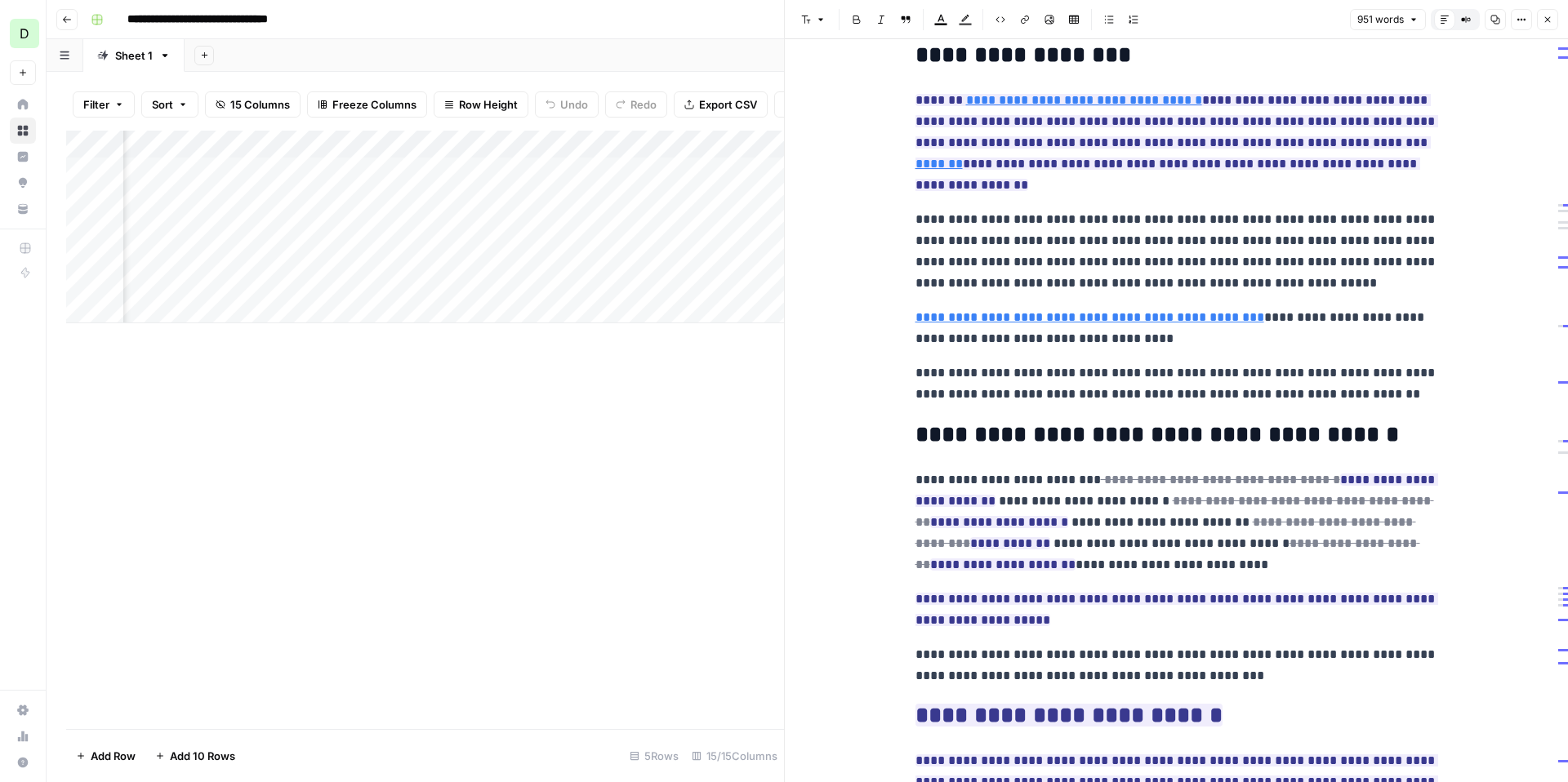
scroll to position [2030, 0]
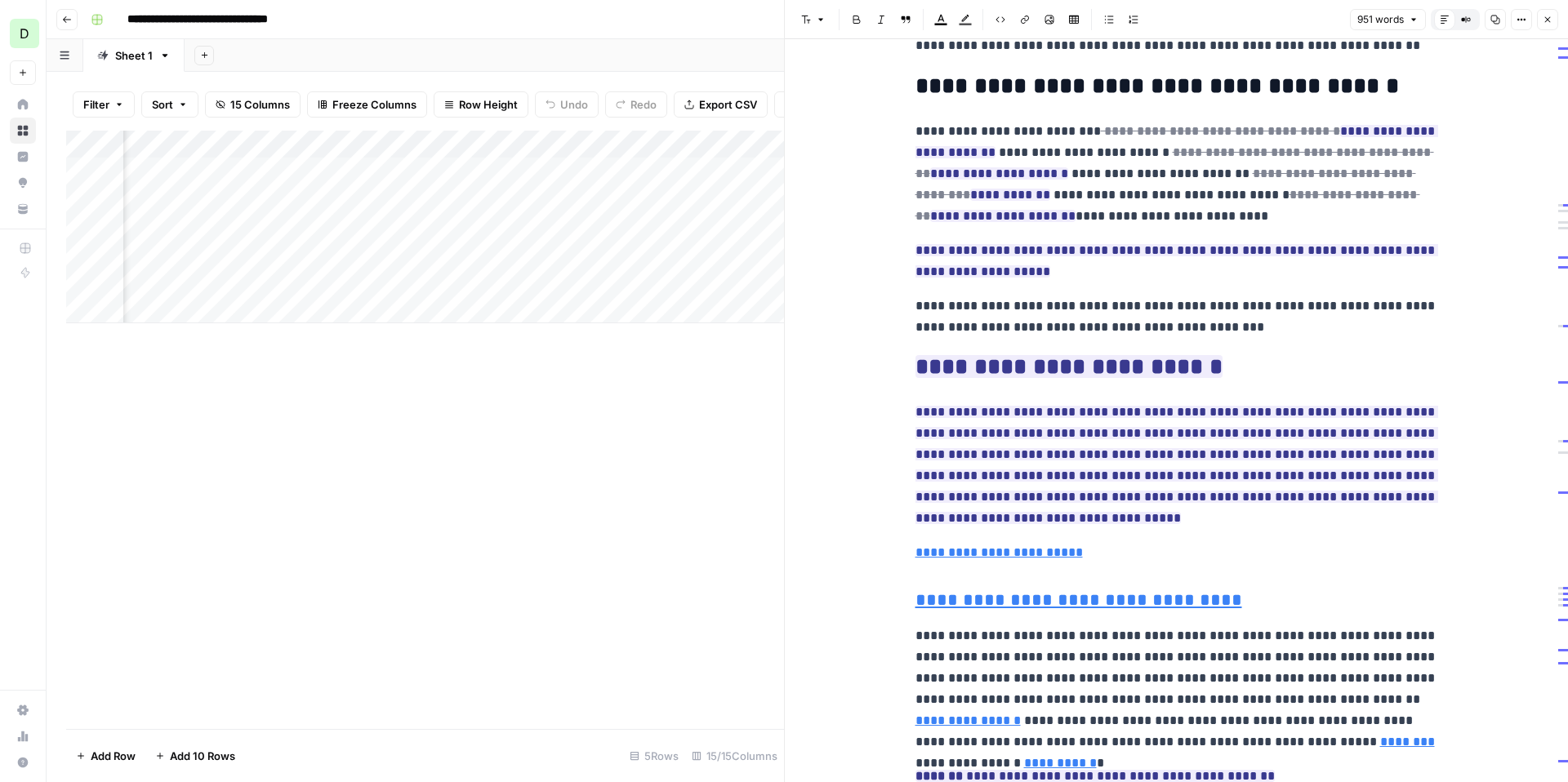
click at [1550, 17] on icon "button" at bounding box center [1547, 19] width 10 height 10
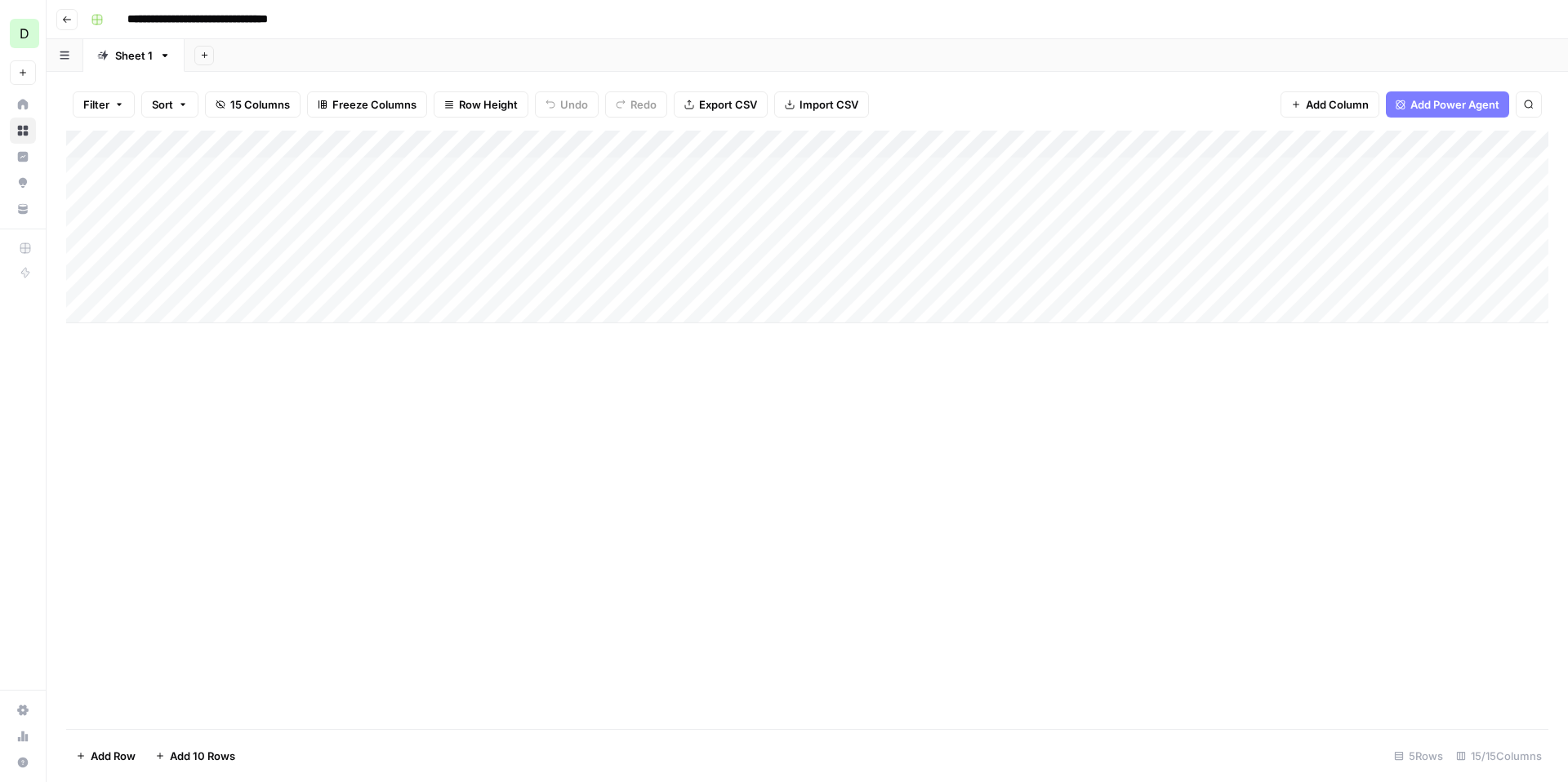
click at [305, 169] on div "Add Column" at bounding box center [807, 227] width 1482 height 193
click at [396, 170] on div "Add Column" at bounding box center [807, 227] width 1482 height 193
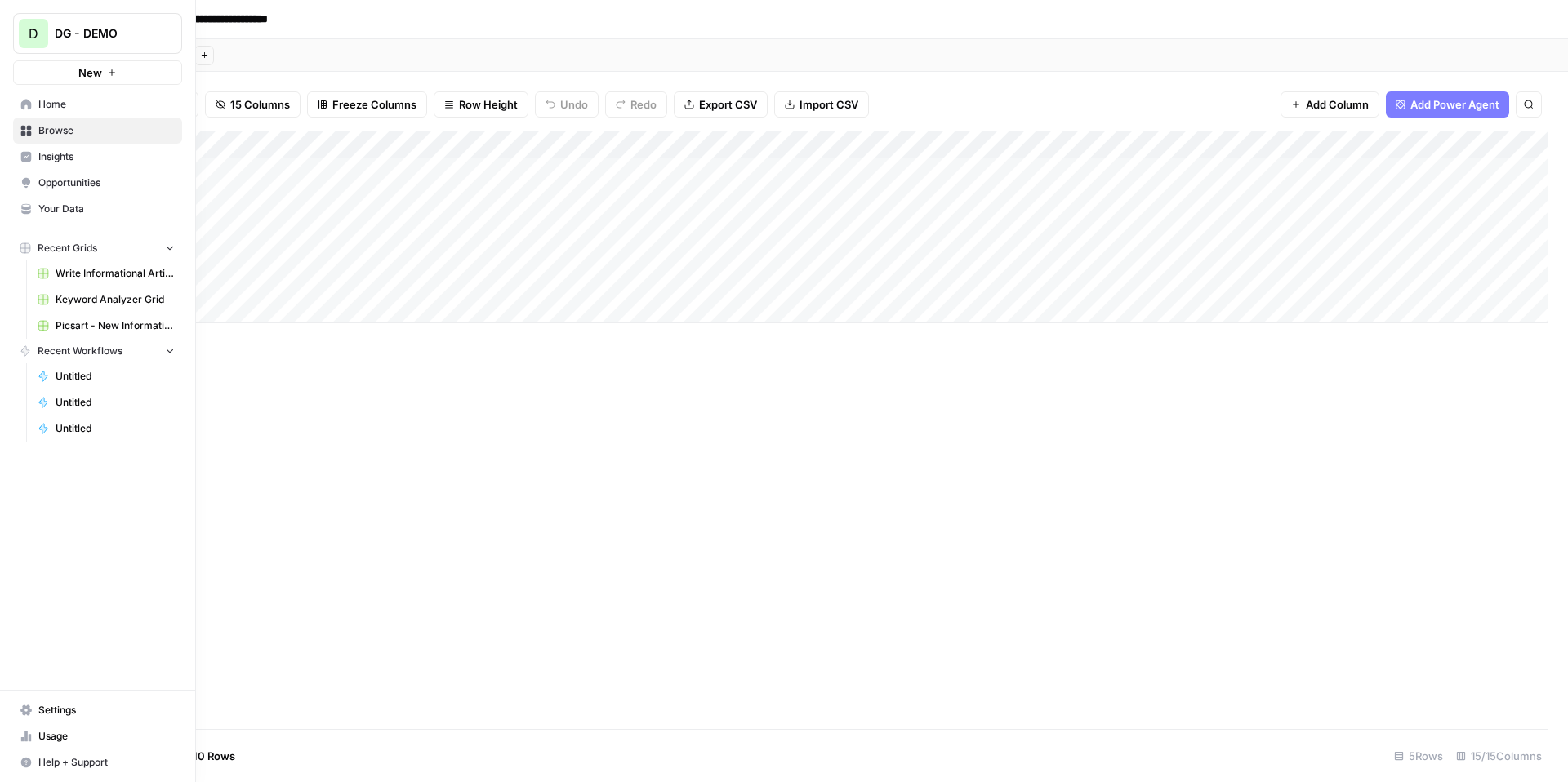
click at [70, 209] on span "Your Data" at bounding box center [106, 209] width 137 height 14
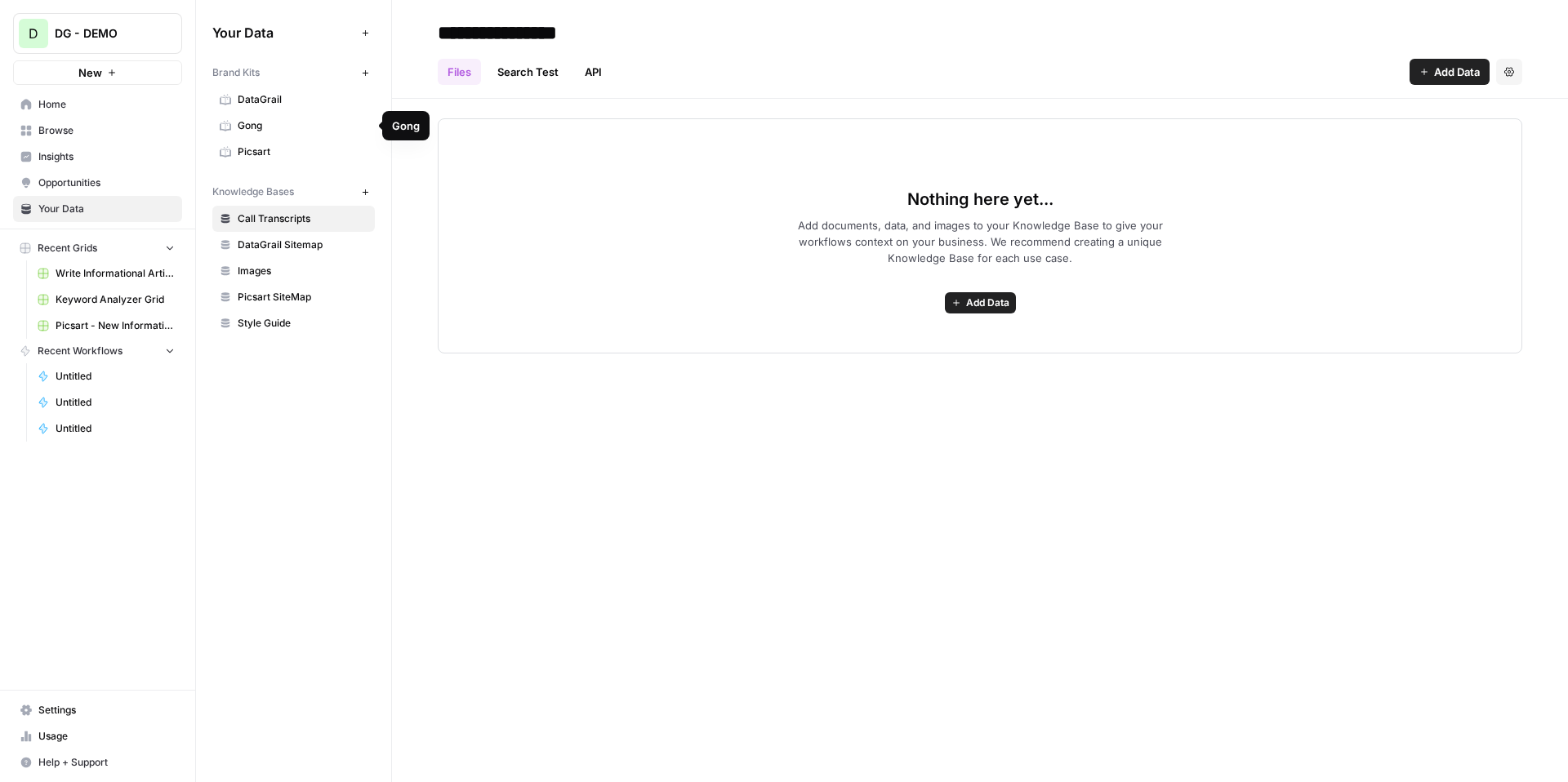
click at [288, 154] on span "Picsart" at bounding box center [302, 152] width 129 height 14
